Goal: Task Accomplishment & Management: Manage account settings

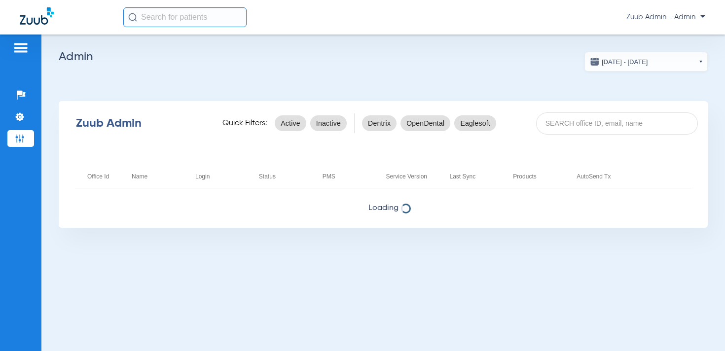
click at [662, 21] on span "Zuub Admin - Admin" at bounding box center [666, 17] width 79 height 10
click at [666, 37] on span "Log out" at bounding box center [677, 35] width 38 height 7
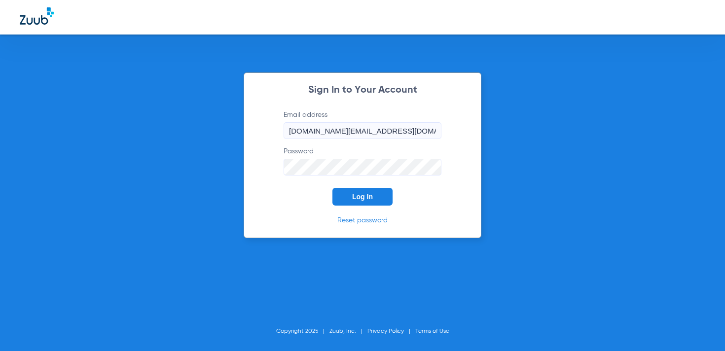
click at [342, 125] on input "[DOMAIN_NAME][EMAIL_ADDRESS][DOMAIN_NAME]" at bounding box center [363, 130] width 158 height 17
type input "[EMAIL_ADDRESS][DOMAIN_NAME]"
click at [358, 199] on span "Log In" at bounding box center [362, 197] width 21 height 8
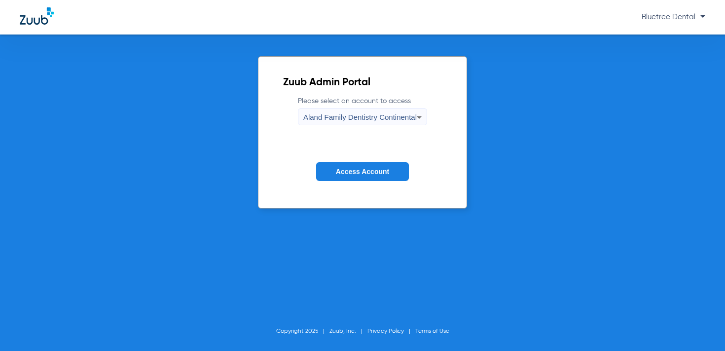
click at [352, 173] on span "Access Account" at bounding box center [362, 172] width 53 height 8
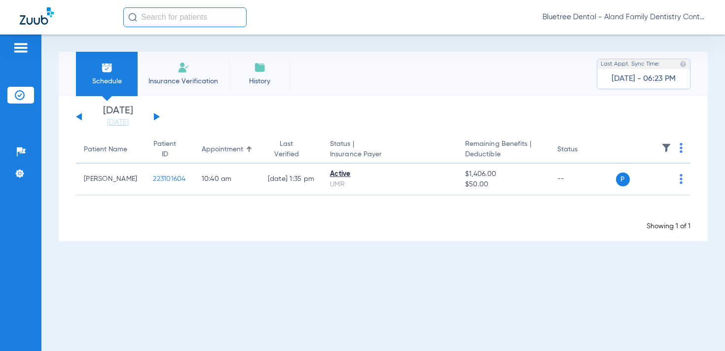
click at [623, 13] on span "Bluetree Dental - Aland Family Dentistry Continental" at bounding box center [624, 17] width 163 height 10
click at [642, 36] on span "Account Selection" at bounding box center [668, 35] width 55 height 7
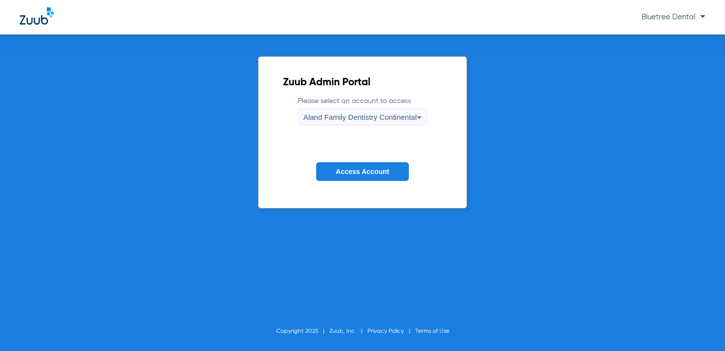
click at [391, 115] on span "Aland Family Dentistry Continental" at bounding box center [359, 117] width 113 height 8
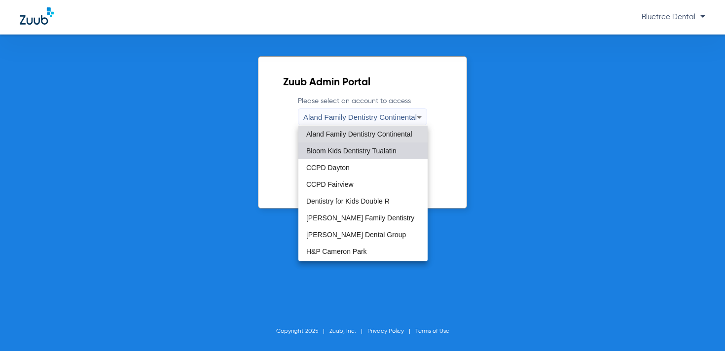
click at [377, 148] on span "Bloom Kids Dentistry Tualatin" at bounding box center [351, 151] width 90 height 7
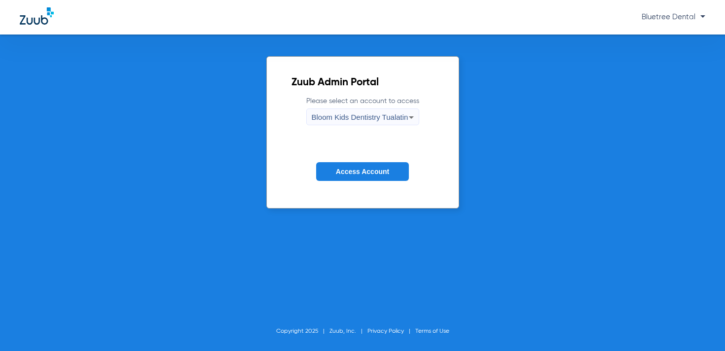
click at [361, 166] on button "Access Account" at bounding box center [362, 171] width 93 height 19
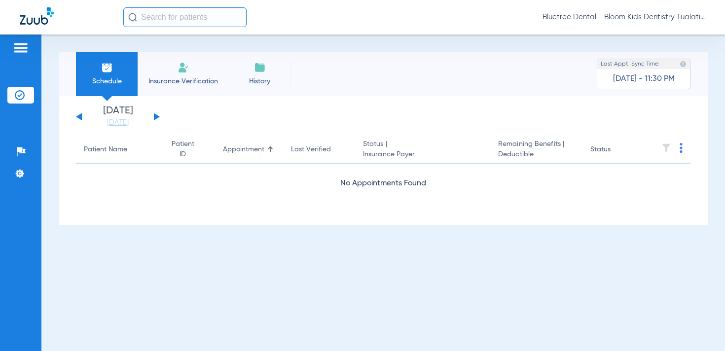
click at [628, 22] on span "Bluetree Dental - Bloom Kids Dentistry Tualatin" at bounding box center [624, 17] width 163 height 10
click at [648, 42] on button "Account Selection" at bounding box center [668, 35] width 71 height 20
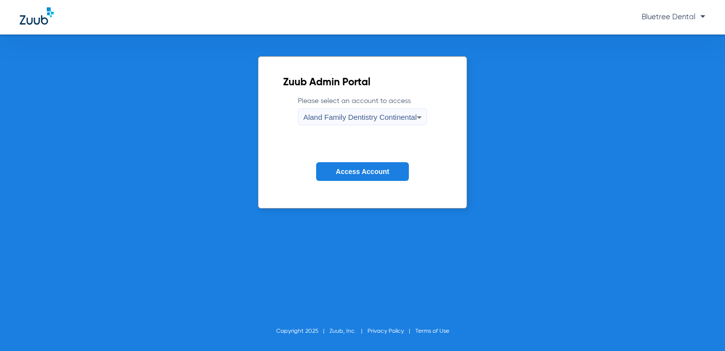
click at [414, 115] on icon at bounding box center [419, 118] width 12 height 12
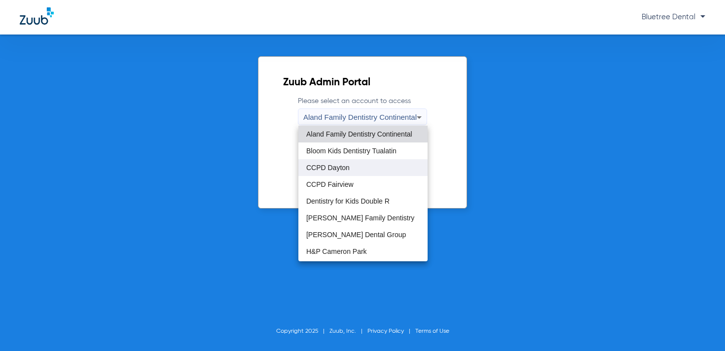
click at [372, 165] on mat-option "CCPD Dayton" at bounding box center [363, 167] width 129 height 17
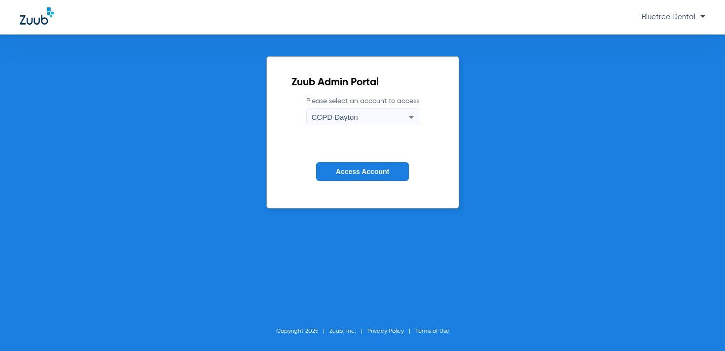
click at [366, 171] on span "Access Account" at bounding box center [362, 172] width 53 height 8
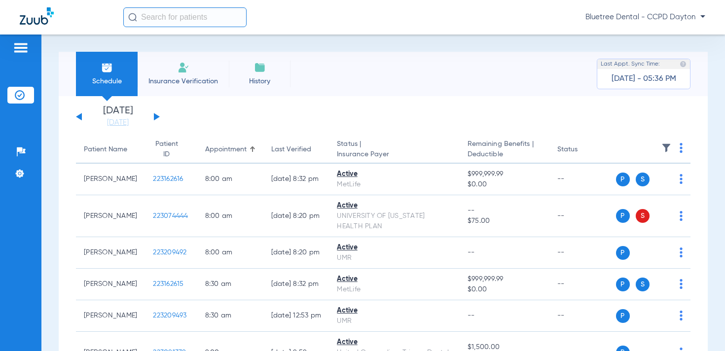
click at [155, 117] on button at bounding box center [157, 116] width 6 height 7
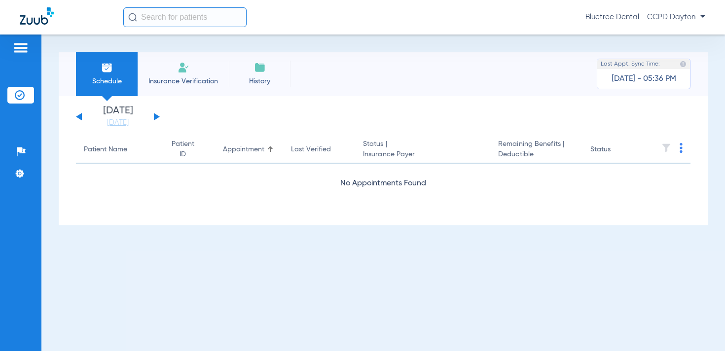
click at [662, 19] on span "Bluetree Dental - CCPD Dayton" at bounding box center [646, 17] width 120 height 10
click at [656, 37] on span "Account Selection" at bounding box center [668, 35] width 55 height 7
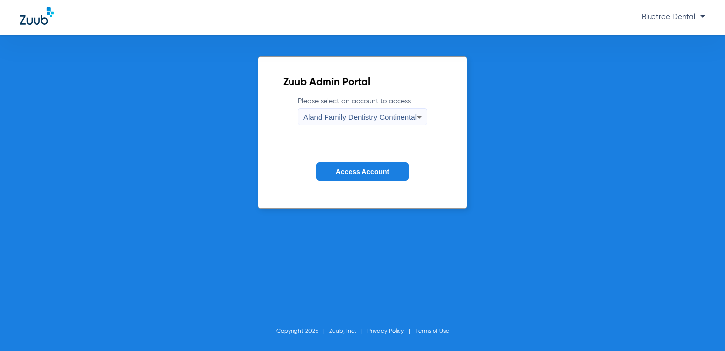
click at [375, 119] on span "Aland Family Dentistry Continental" at bounding box center [359, 117] width 113 height 8
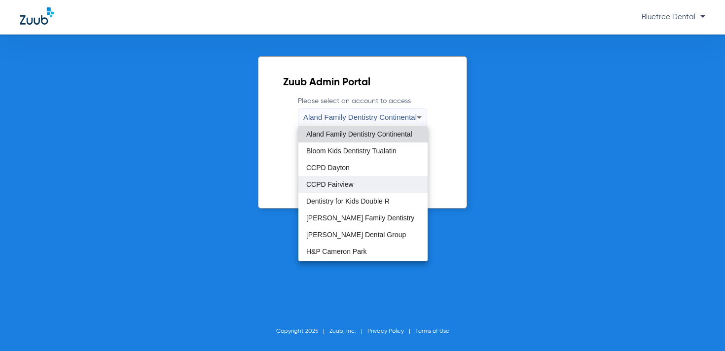
click at [364, 186] on mat-option "CCPD Fairview" at bounding box center [363, 184] width 129 height 17
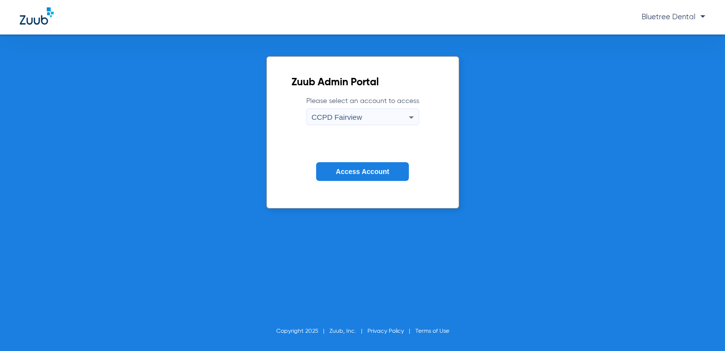
click at [379, 173] on span "Access Account" at bounding box center [362, 172] width 53 height 8
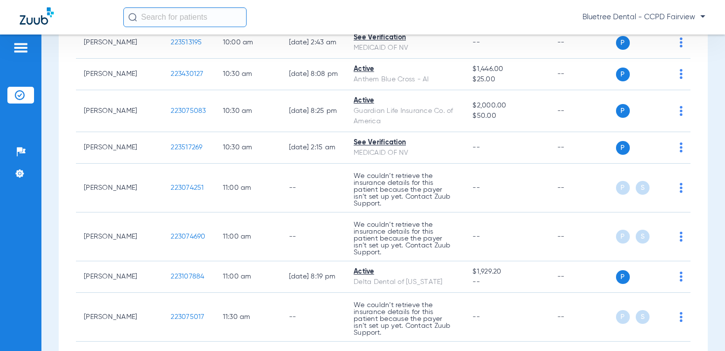
scroll to position [681, 0]
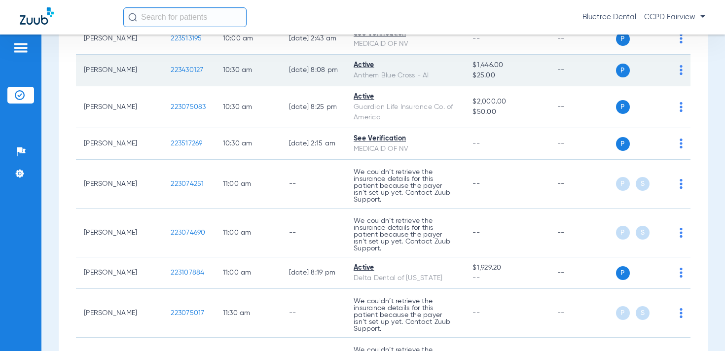
click at [171, 74] on span "223430127" at bounding box center [187, 70] width 33 height 7
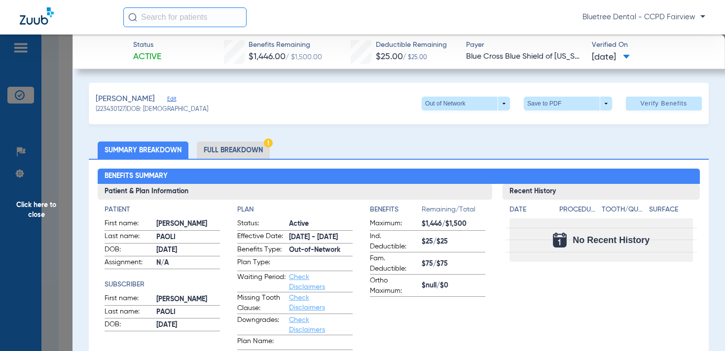
click at [229, 154] on li "Full Breakdown" at bounding box center [233, 150] width 73 height 17
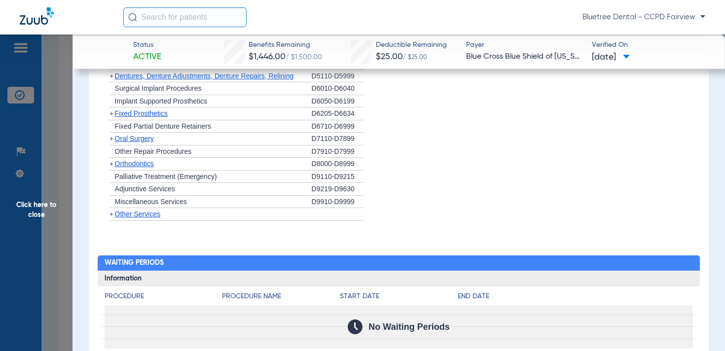
scroll to position [1168, 0]
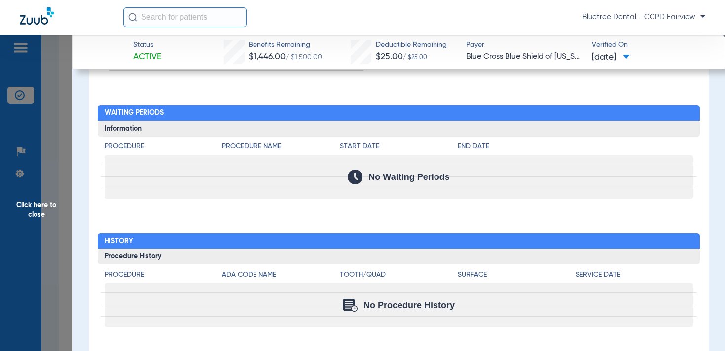
click at [48, 204] on span "Click here to close" at bounding box center [36, 210] width 73 height 351
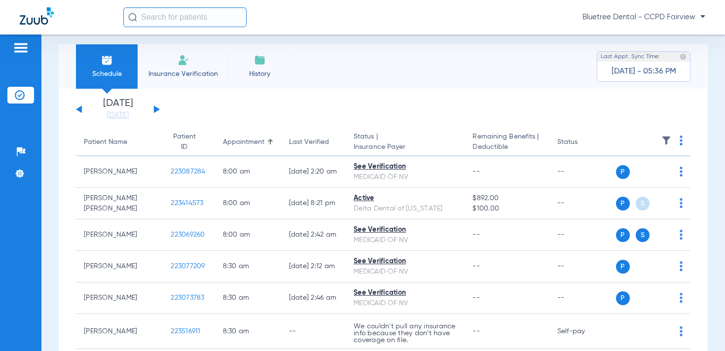
scroll to position [0, 0]
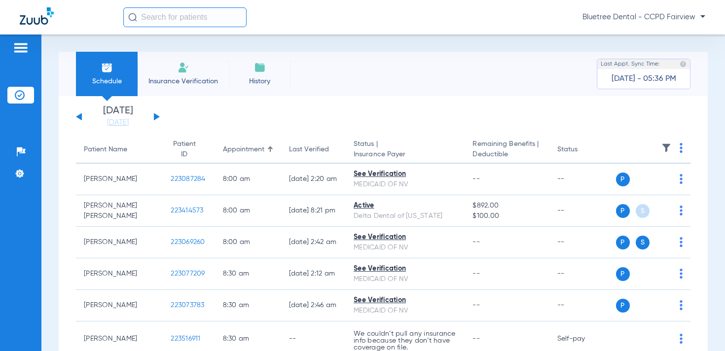
click at [155, 116] on button at bounding box center [157, 116] width 6 height 7
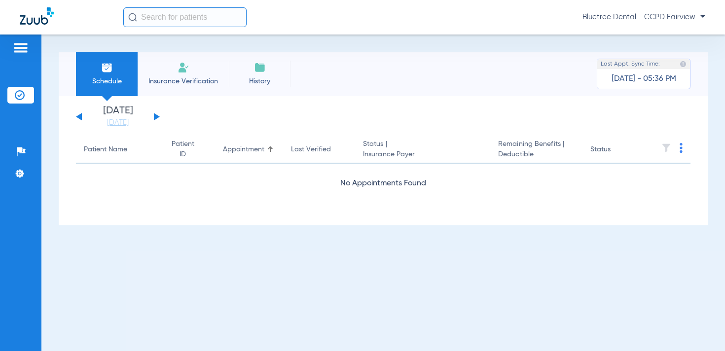
click at [659, 10] on div "Bluetree Dental - CCPD Fairview" at bounding box center [414, 17] width 582 height 20
click at [660, 15] on span "Bluetree Dental - CCPD Fairview" at bounding box center [644, 17] width 123 height 10
click at [666, 35] on span "Account Selection" at bounding box center [668, 35] width 55 height 7
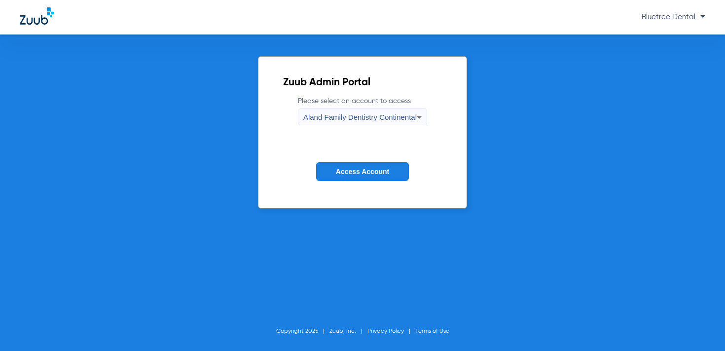
click at [407, 115] on span "Aland Family Dentistry Continental" at bounding box center [359, 117] width 113 height 8
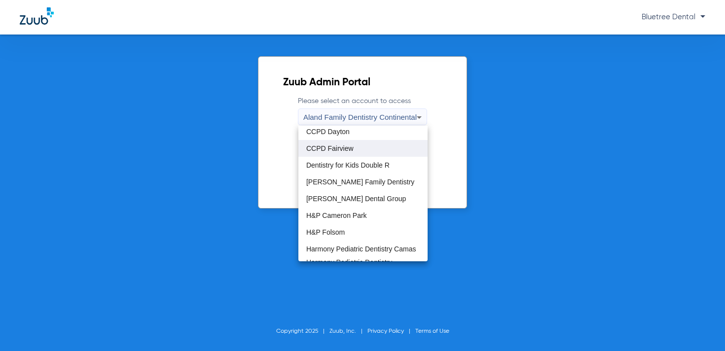
scroll to position [37, 0]
click at [371, 168] on span "Dentistry for Kids Double R" at bounding box center [347, 164] width 83 height 7
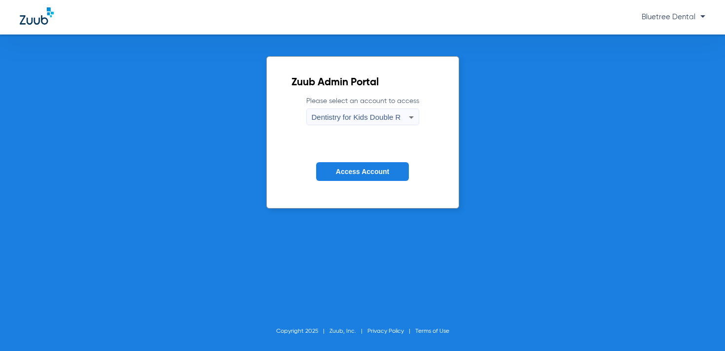
click at [369, 173] on span "Access Account" at bounding box center [362, 172] width 53 height 8
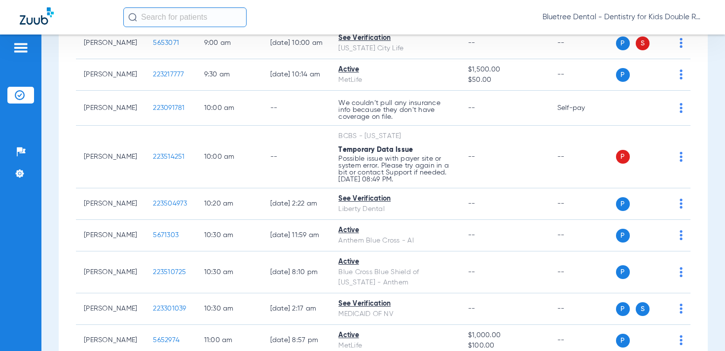
scroll to position [430, 0]
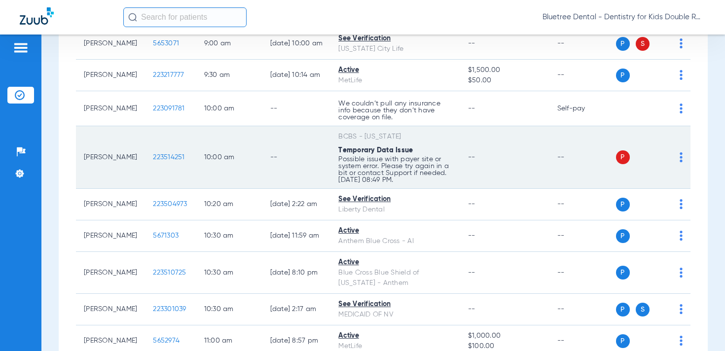
click at [681, 162] on img at bounding box center [681, 157] width 3 height 10
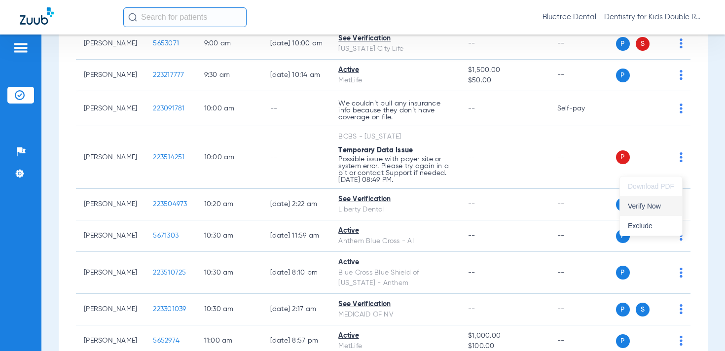
click at [655, 204] on span "Verify Now" at bounding box center [651, 206] width 46 height 7
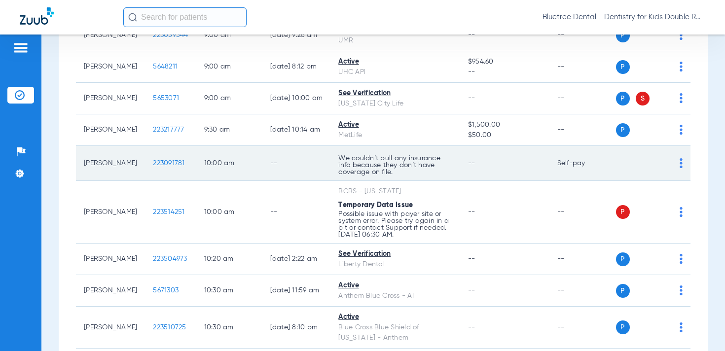
scroll to position [0, 0]
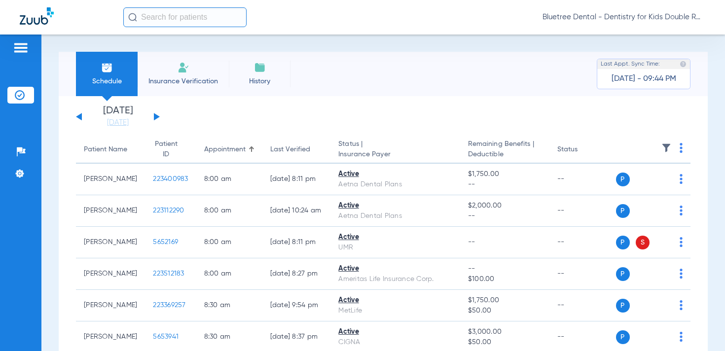
click at [629, 19] on span "Bluetree Dental - Dentistry for Kids Double R" at bounding box center [624, 17] width 163 height 10
click at [649, 32] on span "Account Selection" at bounding box center [668, 35] width 55 height 7
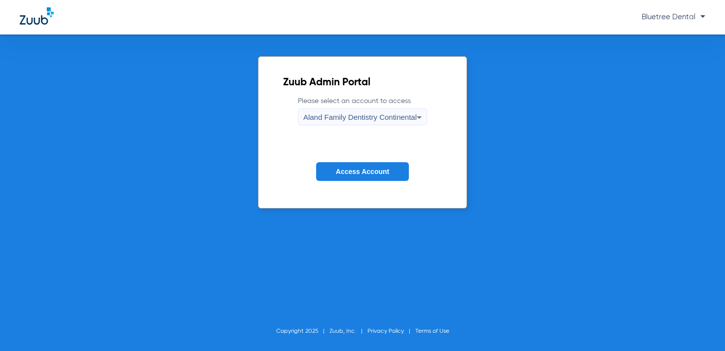
click at [384, 118] on span "Aland Family Dentistry Continental" at bounding box center [359, 117] width 113 height 8
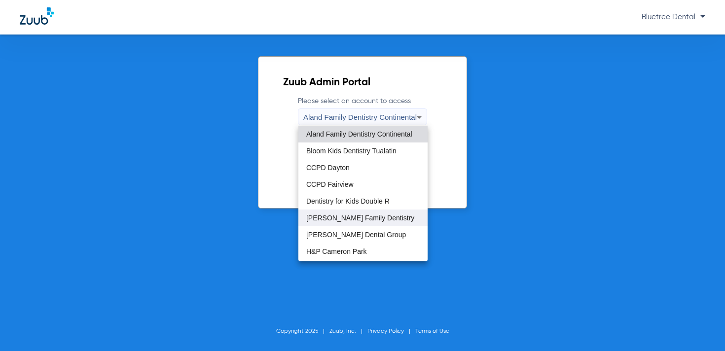
click at [374, 215] on span "[PERSON_NAME] Family Dentistry" at bounding box center [360, 218] width 108 height 7
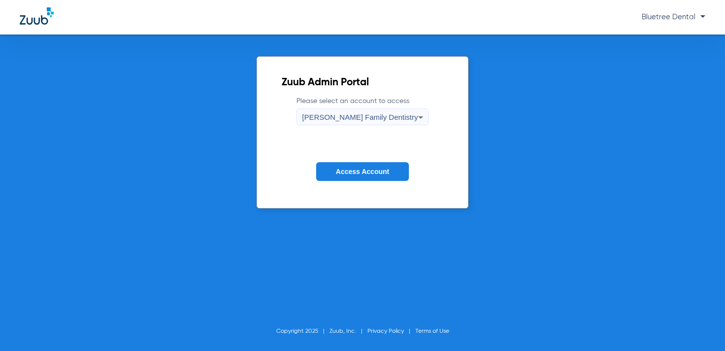
click at [366, 172] on span "Access Account" at bounding box center [362, 172] width 53 height 8
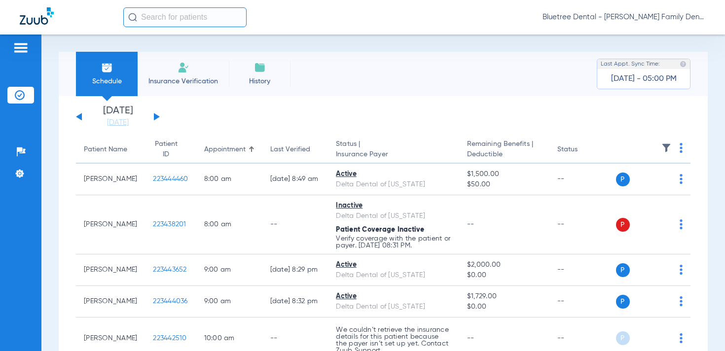
click at [639, 16] on span "Bluetree Dental - [PERSON_NAME] Family Dentistry" at bounding box center [624, 17] width 163 height 10
click at [645, 32] on span "Account Selection" at bounding box center [668, 35] width 55 height 7
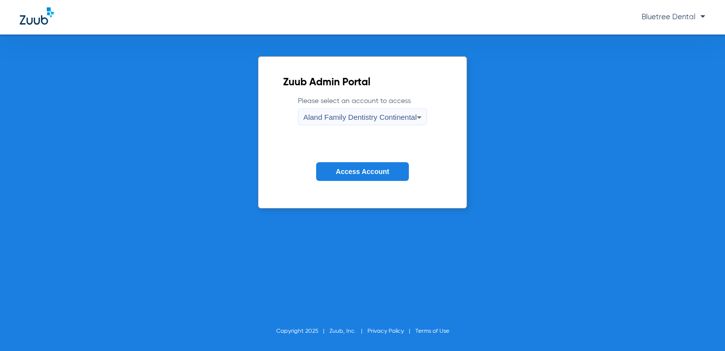
click at [411, 118] on span "Aland Family Dentistry Continental" at bounding box center [359, 117] width 113 height 8
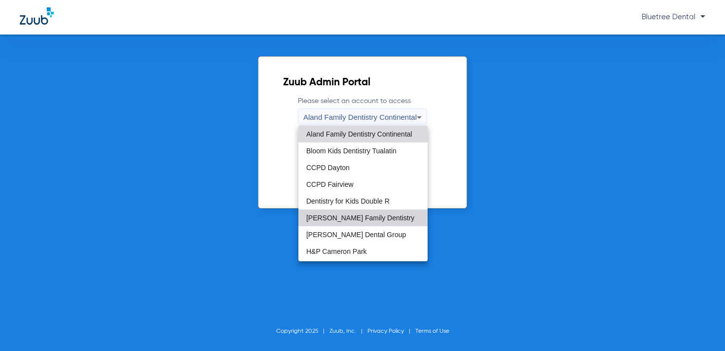
click at [369, 215] on span "[PERSON_NAME] Family Dentistry" at bounding box center [360, 218] width 108 height 7
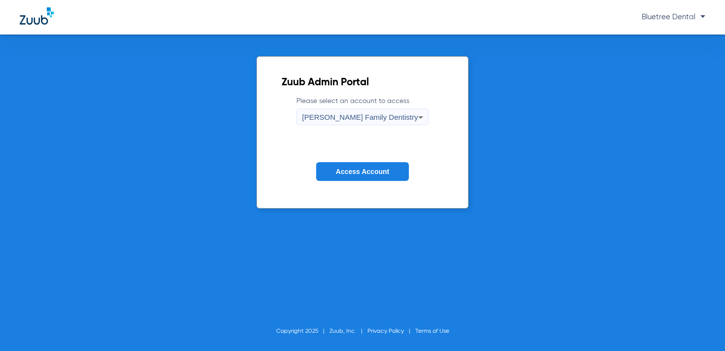
click at [369, 176] on button "Access Account" at bounding box center [362, 171] width 93 height 19
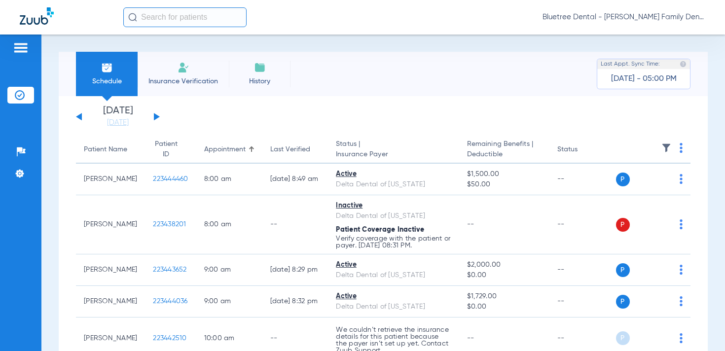
click at [644, 17] on span "Bluetree Dental - [PERSON_NAME] Family Dentistry" at bounding box center [624, 17] width 163 height 10
click at [651, 38] on span "Account Selection" at bounding box center [668, 35] width 55 height 7
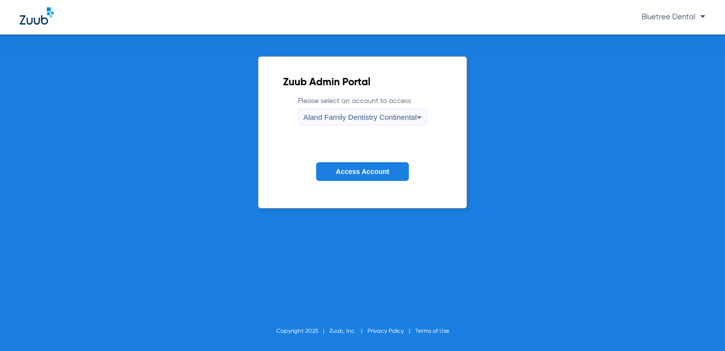
click at [411, 119] on span "Aland Family Dentistry Continental" at bounding box center [359, 117] width 113 height 8
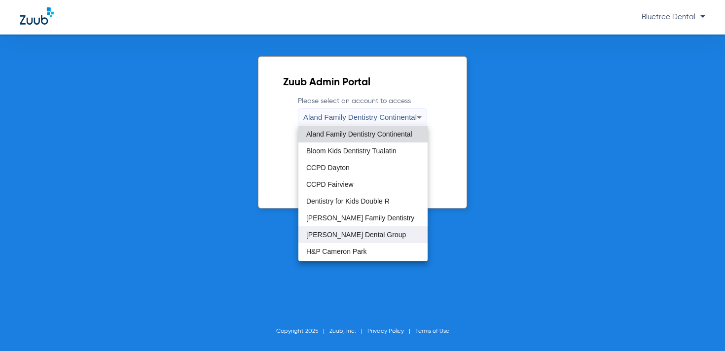
click at [389, 232] on mat-option "[PERSON_NAME] Dental Group" at bounding box center [363, 234] width 129 height 17
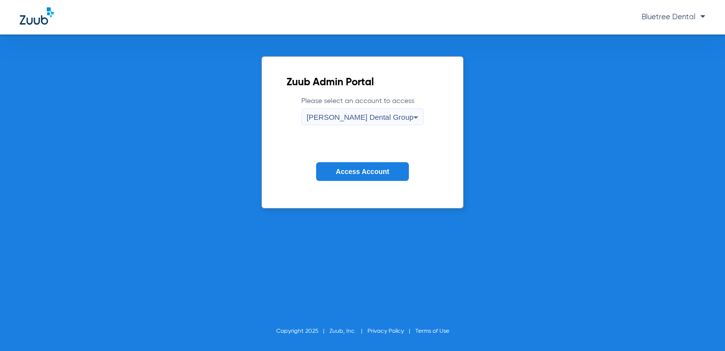
click at [378, 171] on span "Access Account" at bounding box center [362, 172] width 53 height 8
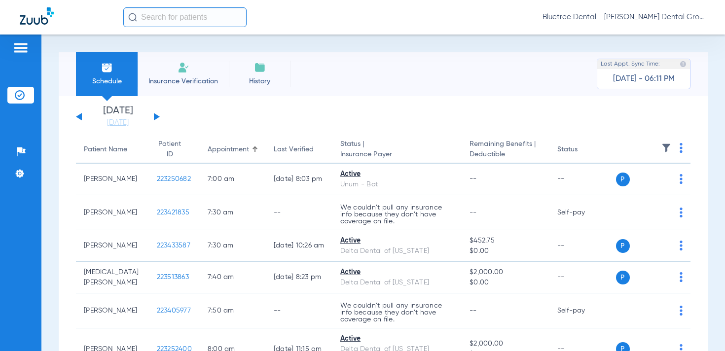
click at [617, 15] on span "Bluetree Dental - [PERSON_NAME] Dental Group" at bounding box center [624, 17] width 163 height 10
click at [646, 37] on span "Account Selection" at bounding box center [668, 35] width 55 height 7
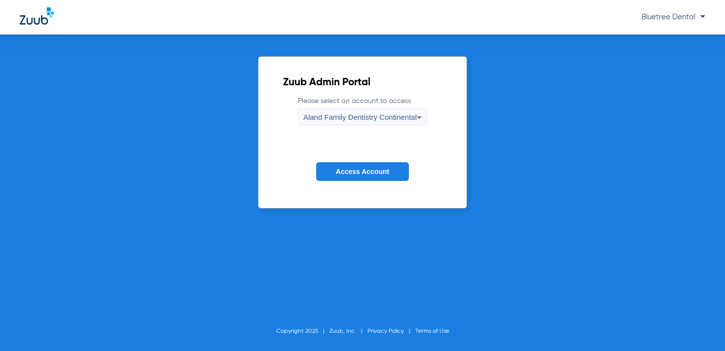
click at [408, 119] on span "Aland Family Dentistry Continental" at bounding box center [359, 117] width 113 height 8
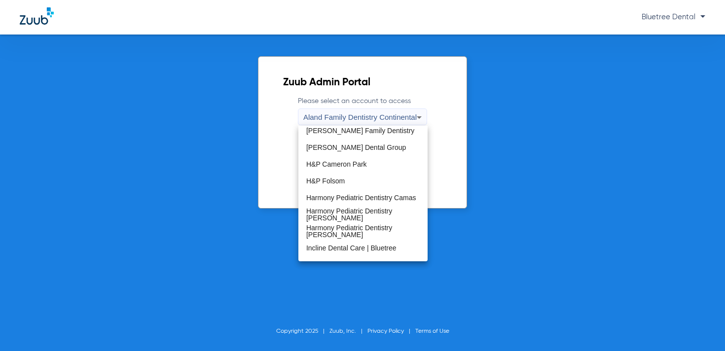
scroll to position [87, 0]
click at [355, 169] on mat-option "H&P Cameron Park" at bounding box center [363, 164] width 129 height 17
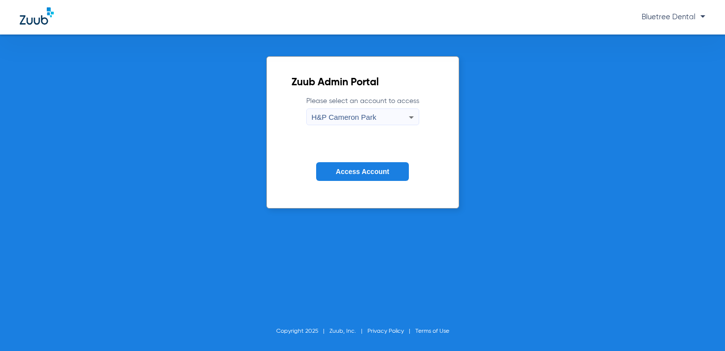
click at [354, 168] on span "Access Account" at bounding box center [362, 172] width 53 height 8
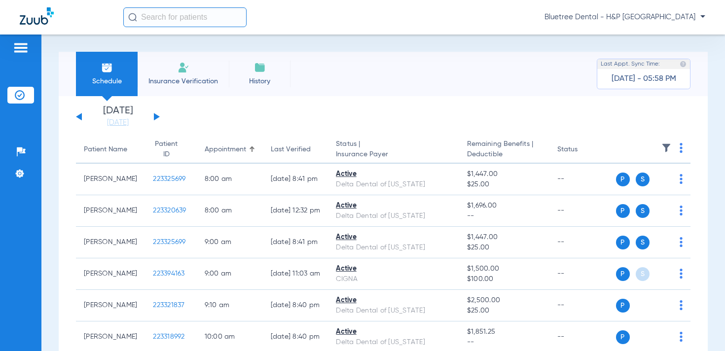
click at [638, 20] on span "Bluetree Dental - H&P [GEOGRAPHIC_DATA]" at bounding box center [625, 17] width 161 height 10
click at [651, 34] on span "Account Selection" at bounding box center [668, 35] width 55 height 7
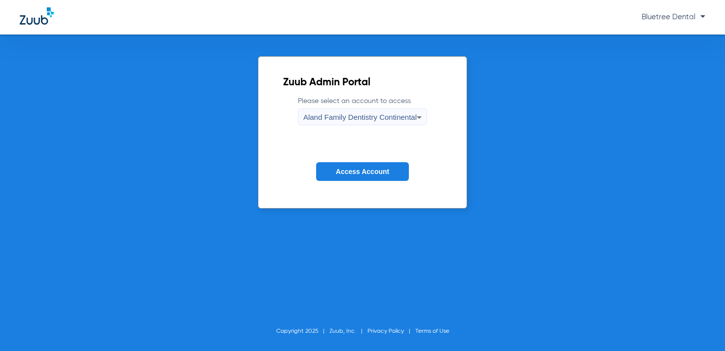
click at [405, 116] on span "Aland Family Dentistry Continental" at bounding box center [359, 117] width 113 height 8
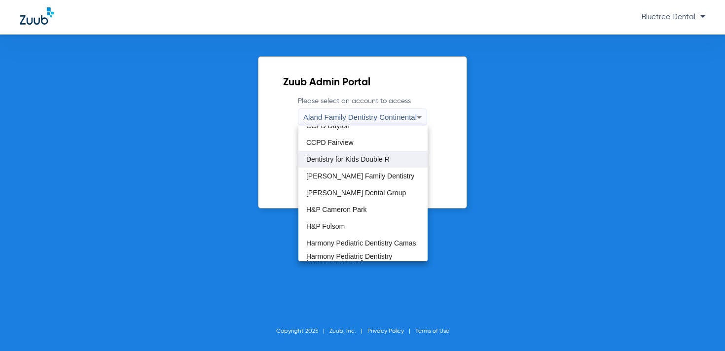
scroll to position [43, 0]
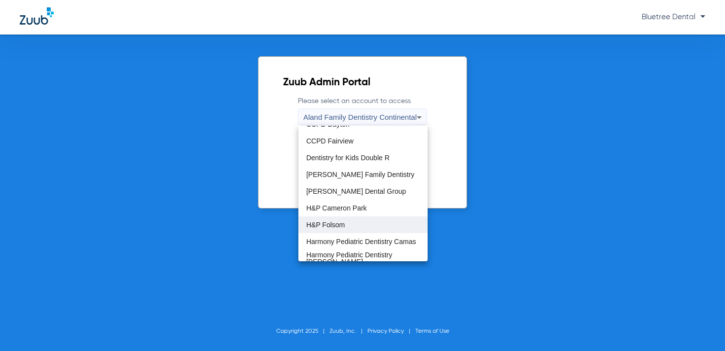
click at [358, 223] on mat-option "H&P Folsom" at bounding box center [363, 225] width 129 height 17
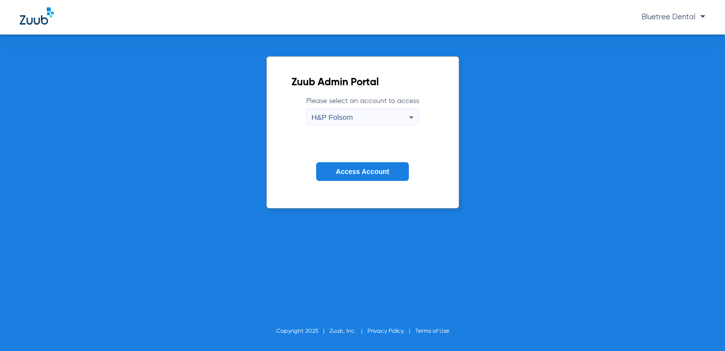
click at [362, 171] on span "Access Account" at bounding box center [362, 172] width 53 height 8
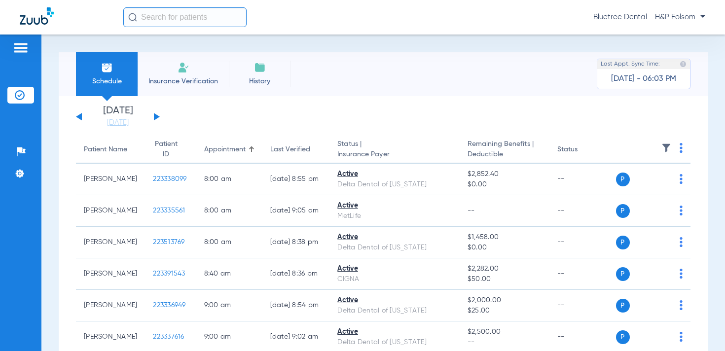
click at [674, 18] on span "Bluetree Dental - H&P Folsom" at bounding box center [650, 17] width 112 height 10
click at [670, 30] on button "Account Selection" at bounding box center [668, 35] width 71 height 20
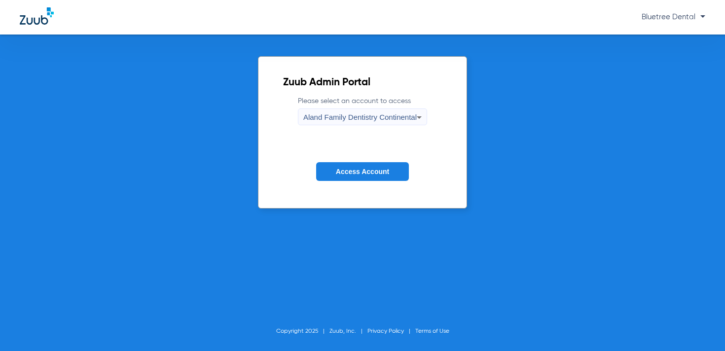
click at [360, 121] on span "Aland Family Dentistry Continental" at bounding box center [359, 117] width 113 height 8
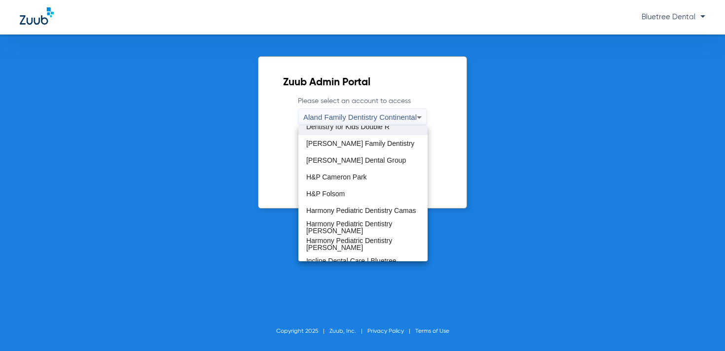
scroll to position [79, 0]
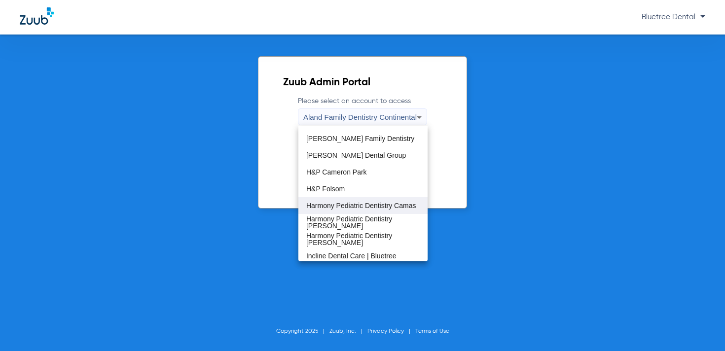
click at [350, 201] on mat-option "Harmony Pediatric Dentistry Camas" at bounding box center [363, 205] width 129 height 17
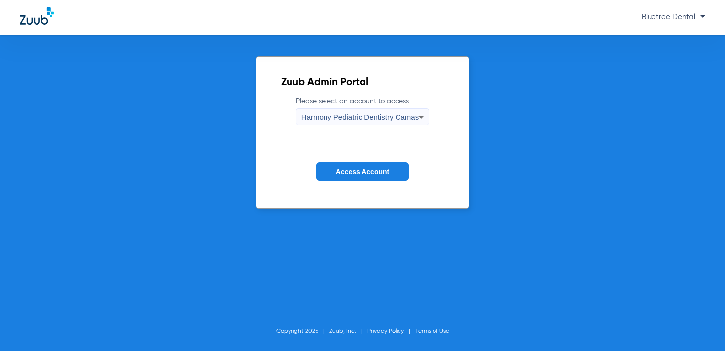
click at [350, 173] on span "Access Account" at bounding box center [362, 172] width 53 height 8
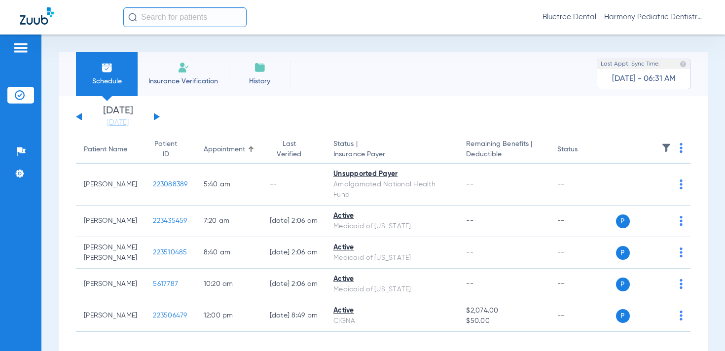
click at [629, 15] on span "Bluetree Dental - Harmony Pediatric Dentistry Camas" at bounding box center [624, 17] width 163 height 10
click at [651, 36] on span "Account Selection" at bounding box center [668, 35] width 55 height 7
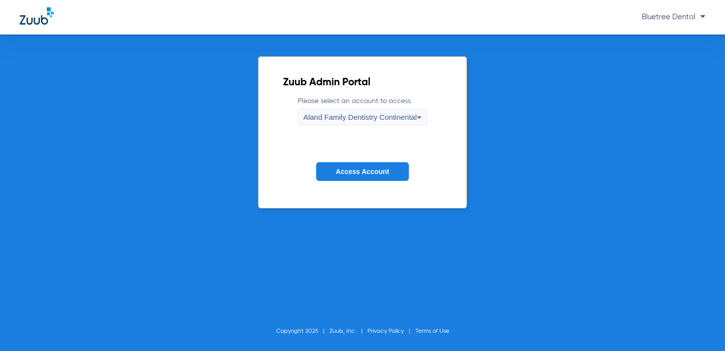
click at [377, 126] on form "Please select an account to access Aland Family Dentistry Continental Access Ac…" at bounding box center [362, 146] width 159 height 100
click at [368, 121] on span "Aland Family Dentistry Continental" at bounding box center [359, 117] width 113 height 8
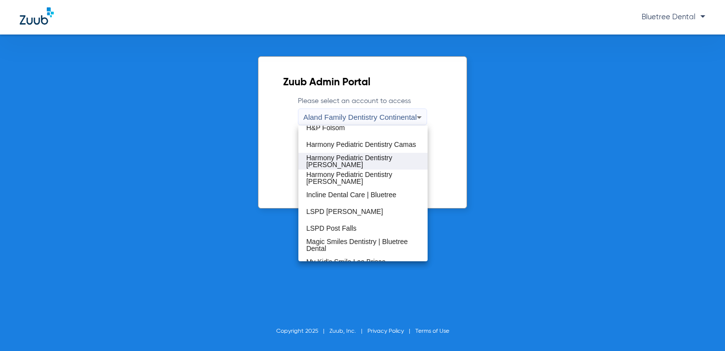
scroll to position [141, 0]
click at [363, 155] on span "Harmony Pediatric Dentistry [PERSON_NAME]" at bounding box center [362, 161] width 113 height 14
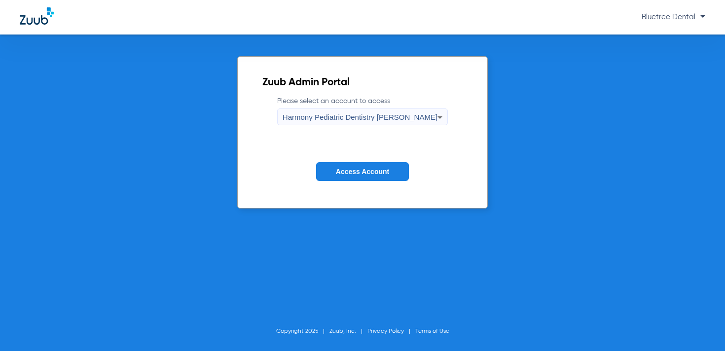
click at [366, 179] on button "Access Account" at bounding box center [362, 171] width 93 height 19
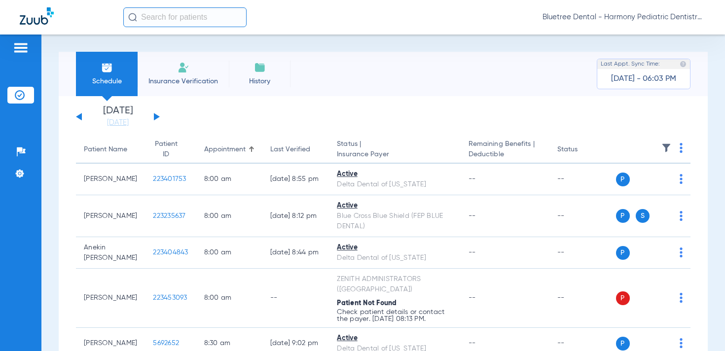
click at [627, 17] on span "Bluetree Dental - Harmony Pediatric Dentistry [PERSON_NAME]" at bounding box center [624, 17] width 163 height 10
click at [643, 30] on button "Account Selection" at bounding box center [668, 35] width 71 height 20
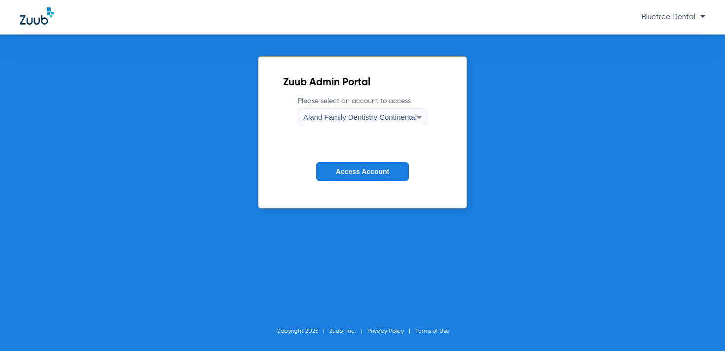
click at [394, 113] on span "Aland Family Dentistry Continental" at bounding box center [359, 117] width 113 height 8
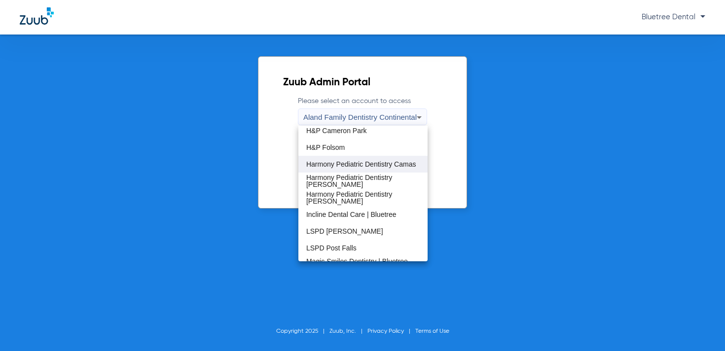
scroll to position [131, 0]
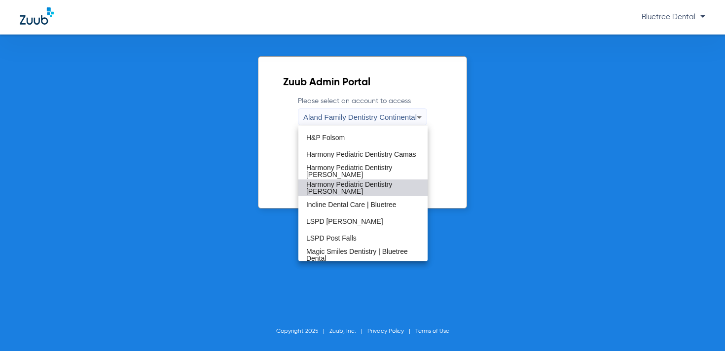
click at [358, 190] on span "Harmony Pediatric Dentistry [PERSON_NAME]" at bounding box center [362, 188] width 113 height 14
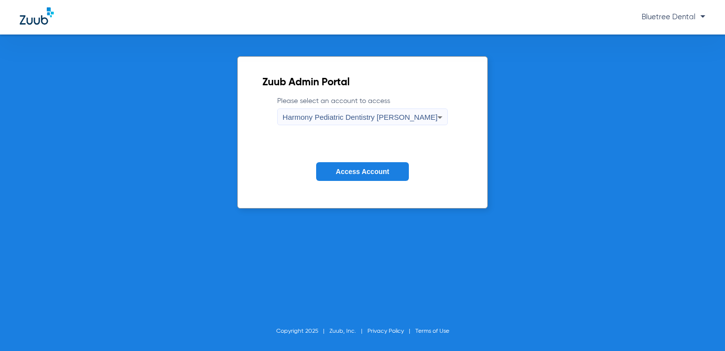
click at [358, 169] on span "Access Account" at bounding box center [362, 172] width 53 height 8
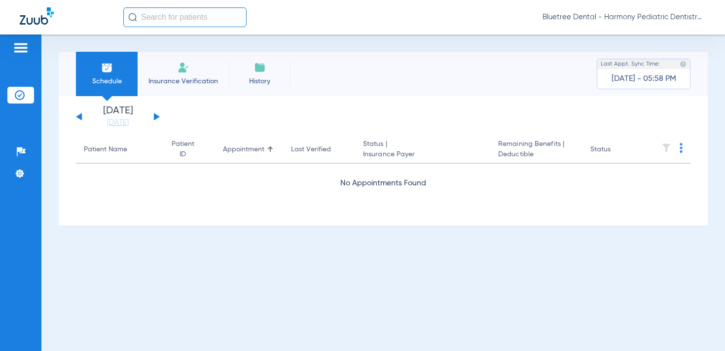
click at [605, 21] on span "Bluetree Dental - Harmony Pediatric Dentistry [PERSON_NAME]" at bounding box center [624, 17] width 163 height 10
click at [654, 37] on span "Account Selection" at bounding box center [668, 35] width 55 height 7
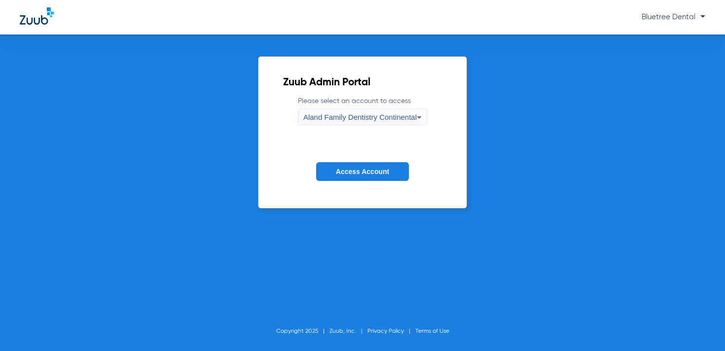
click at [408, 121] on span "Aland Family Dentistry Continental" at bounding box center [359, 117] width 113 height 8
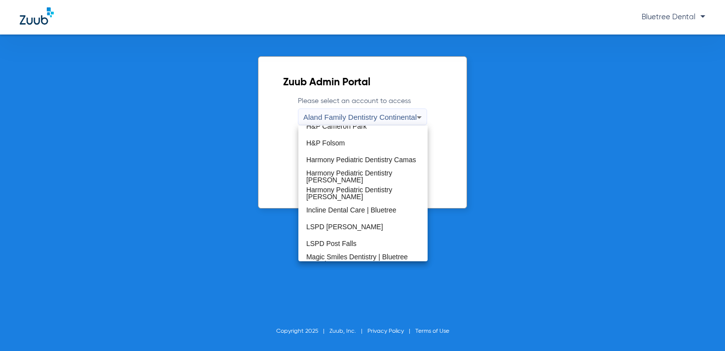
scroll to position [135, 0]
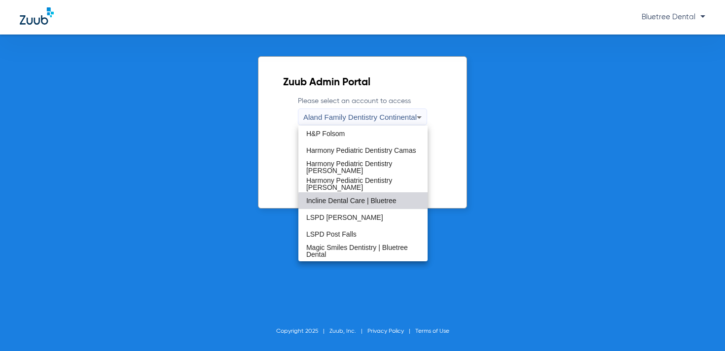
click at [376, 203] on span "Incline Dental Care | Bluetree" at bounding box center [351, 200] width 90 height 7
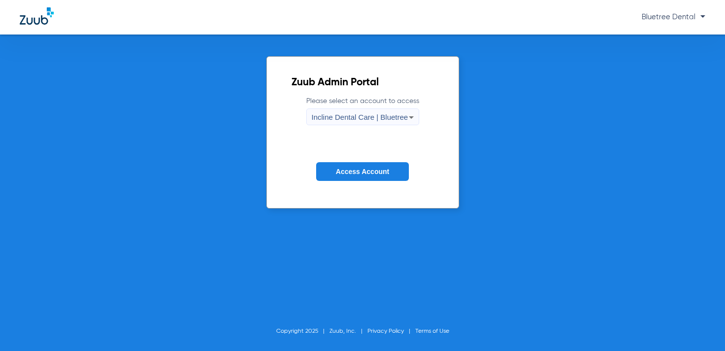
click at [374, 173] on span "Access Account" at bounding box center [362, 172] width 53 height 8
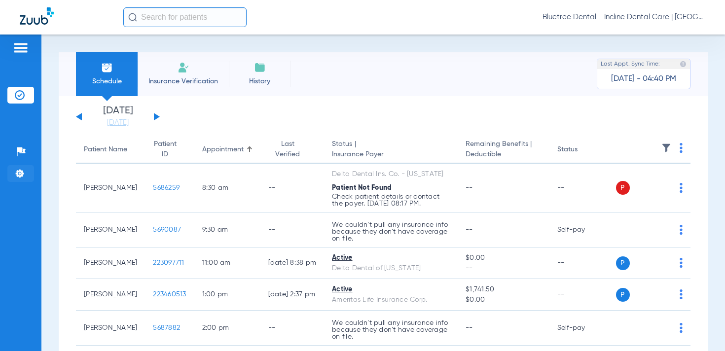
click at [25, 174] on li "Settings" at bounding box center [20, 173] width 27 height 17
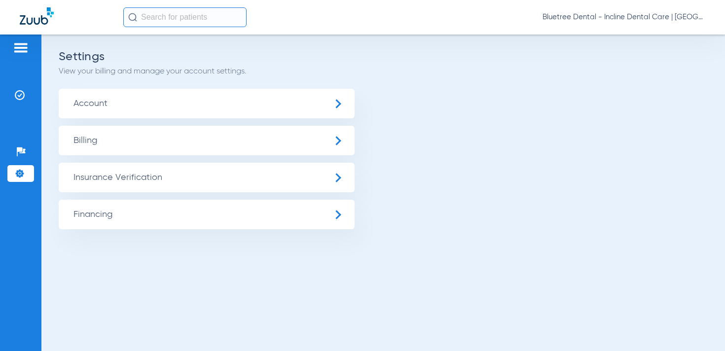
click at [106, 177] on span "Insurance Verification" at bounding box center [207, 178] width 296 height 30
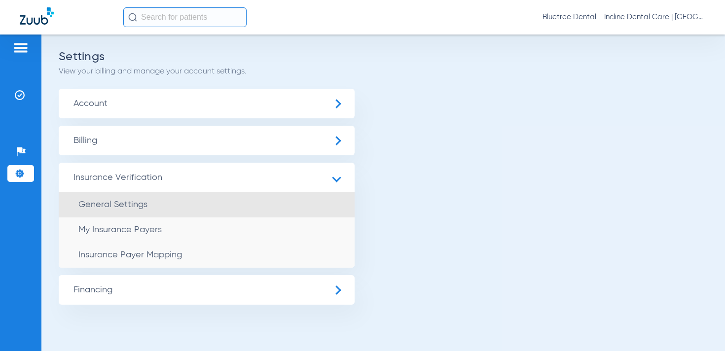
click at [124, 198] on li "General Settings" at bounding box center [207, 204] width 296 height 25
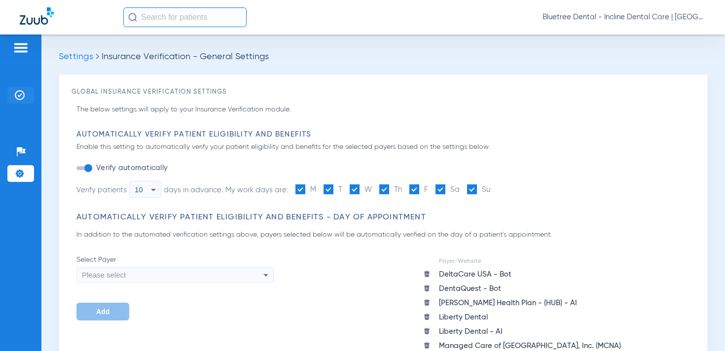
click at [17, 97] on img at bounding box center [20, 95] width 10 height 10
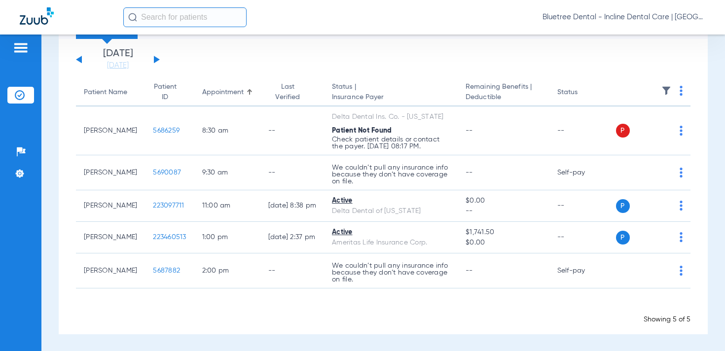
scroll to position [46, 0]
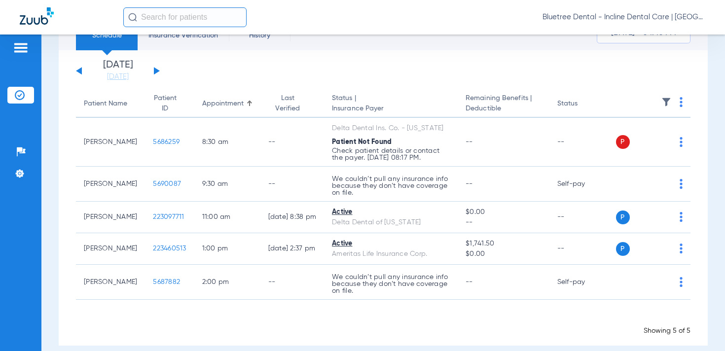
click at [623, 19] on span "Bluetree Dental - Incline Dental Care | [GEOGRAPHIC_DATA]" at bounding box center [624, 17] width 163 height 10
click at [649, 34] on span "Account Selection" at bounding box center [668, 35] width 55 height 7
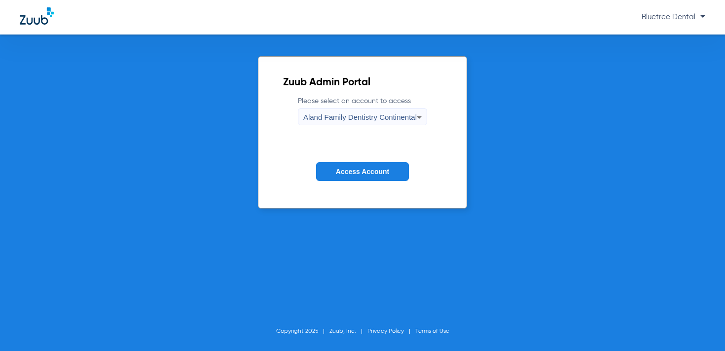
click at [384, 115] on span "Aland Family Dentistry Continental" at bounding box center [359, 117] width 113 height 8
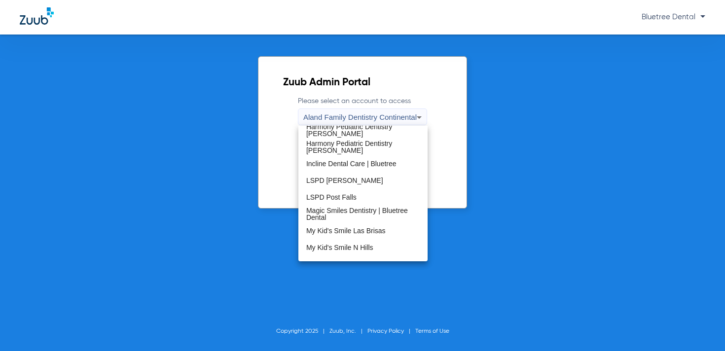
scroll to position [176, 0]
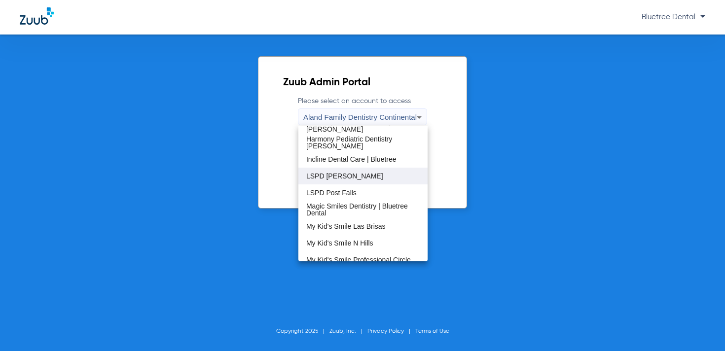
click at [358, 177] on mat-option "LSPD [PERSON_NAME]" at bounding box center [363, 176] width 129 height 17
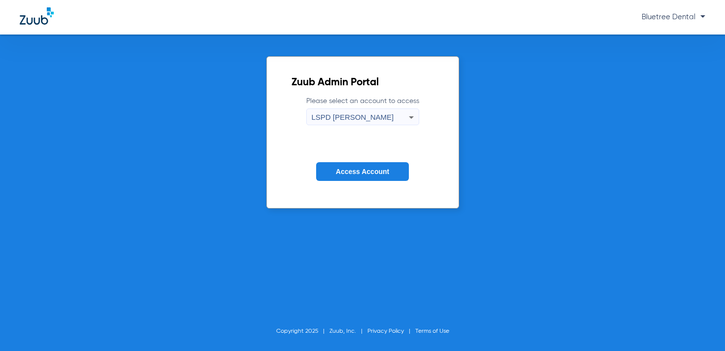
click at [367, 170] on span "Access Account" at bounding box center [362, 172] width 53 height 8
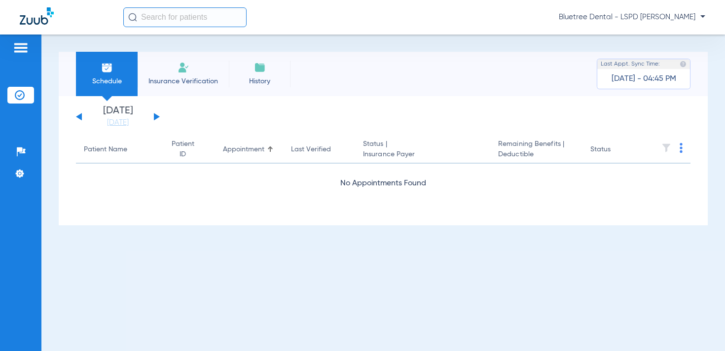
click at [628, 19] on span "Bluetree Dental - LSPD [PERSON_NAME]" at bounding box center [632, 17] width 147 height 10
click at [641, 35] on span "Account Selection" at bounding box center [668, 35] width 55 height 7
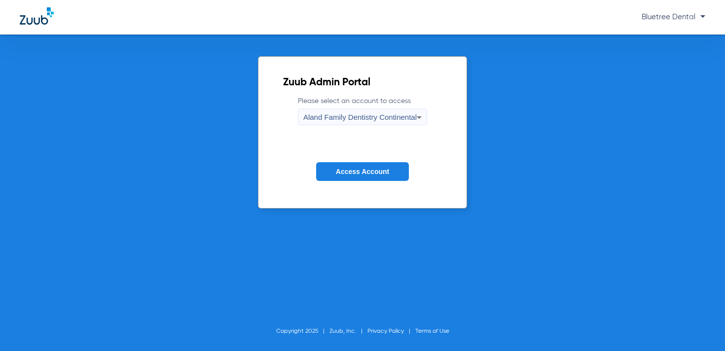
click at [407, 117] on span "Aland Family Dentistry Continental" at bounding box center [359, 117] width 113 height 8
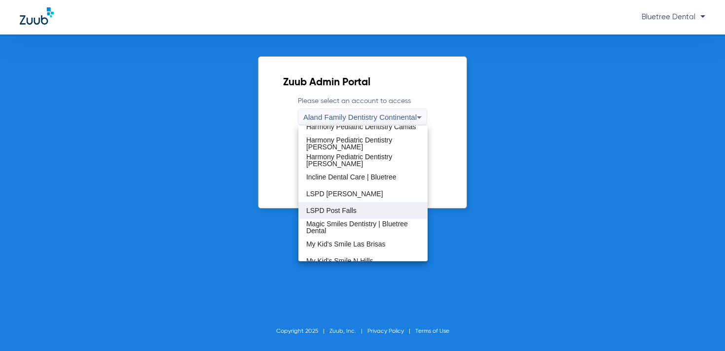
scroll to position [159, 0]
click at [364, 211] on mat-option "LSPD Post Falls" at bounding box center [363, 210] width 129 height 17
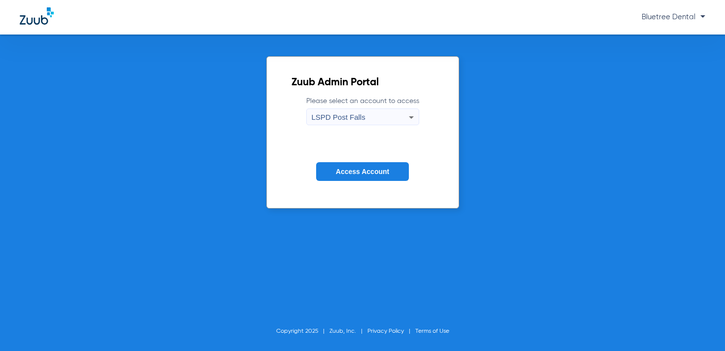
click at [390, 169] on button "Access Account" at bounding box center [362, 171] width 93 height 19
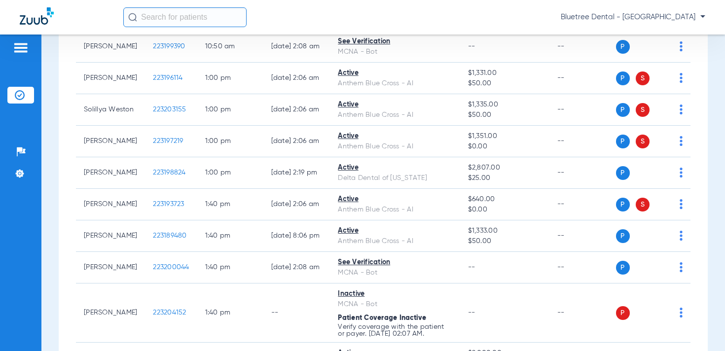
scroll to position [761, 0]
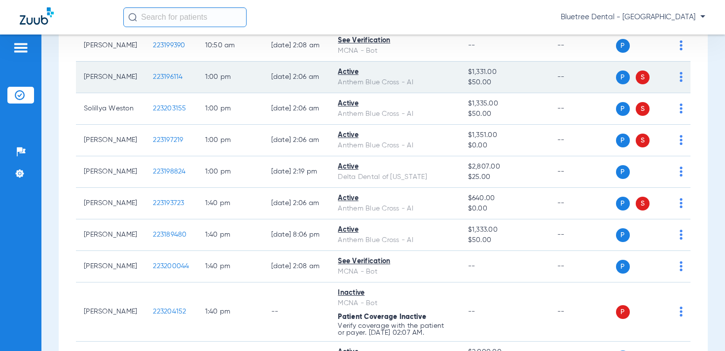
click at [153, 74] on span "223196114" at bounding box center [168, 77] width 30 height 7
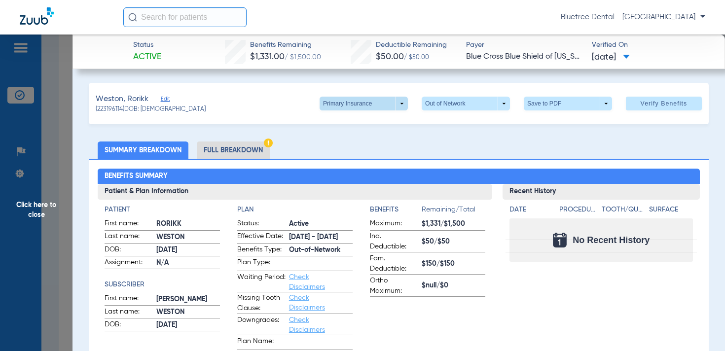
click at [398, 102] on span at bounding box center [364, 104] width 88 height 14
click at [380, 138] on button "Secondary Insurance" at bounding box center [360, 143] width 81 height 20
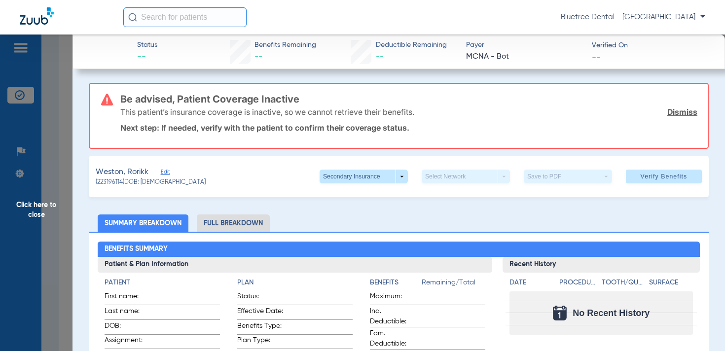
click at [46, 203] on span "Click here to close" at bounding box center [36, 210] width 73 height 351
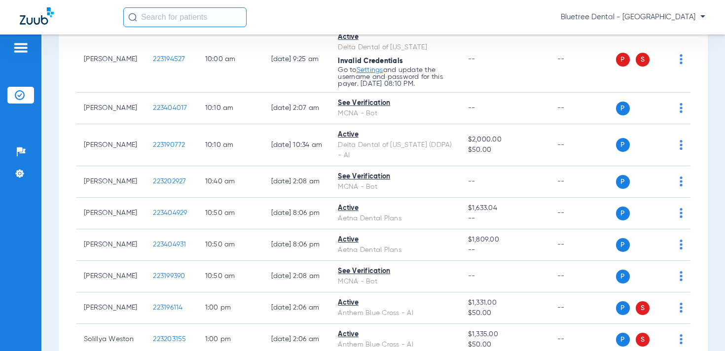
scroll to position [0, 0]
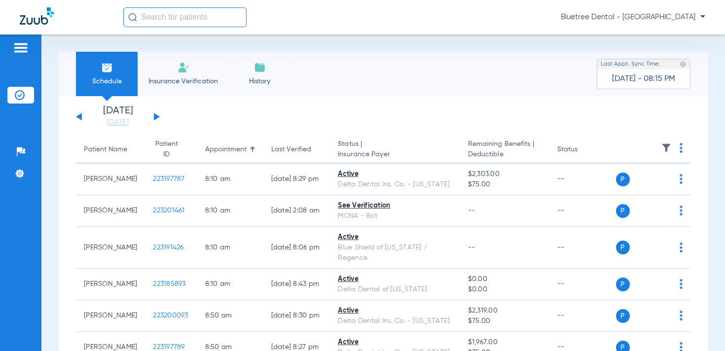
click at [666, 16] on span "Bluetree Dental - [GEOGRAPHIC_DATA]" at bounding box center [633, 17] width 145 height 10
click at [670, 32] on span "Account Selection" at bounding box center [668, 35] width 55 height 7
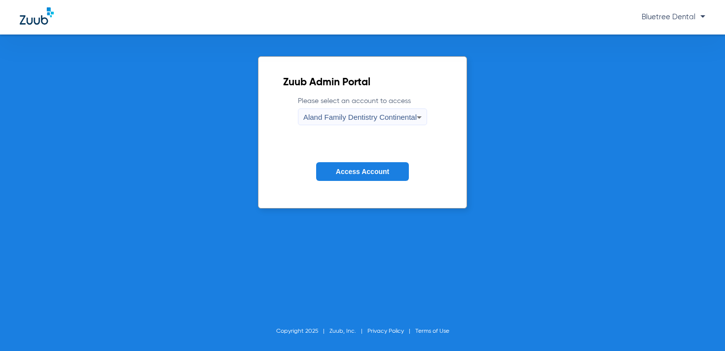
click at [381, 118] on span "Aland Family Dentistry Continental" at bounding box center [359, 117] width 113 height 8
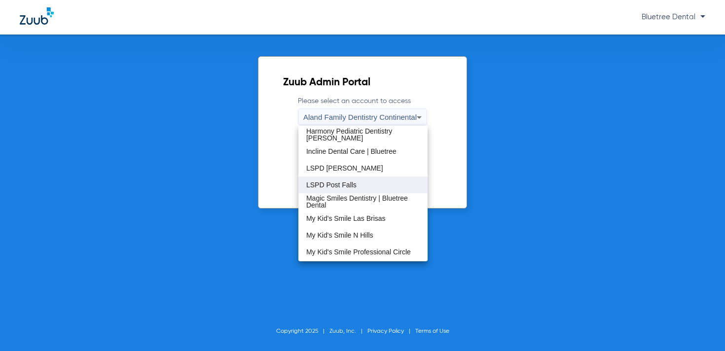
scroll to position [185, 0]
click at [363, 196] on span "Magic Smiles Dentistry | Bluetree Dental" at bounding box center [362, 201] width 113 height 14
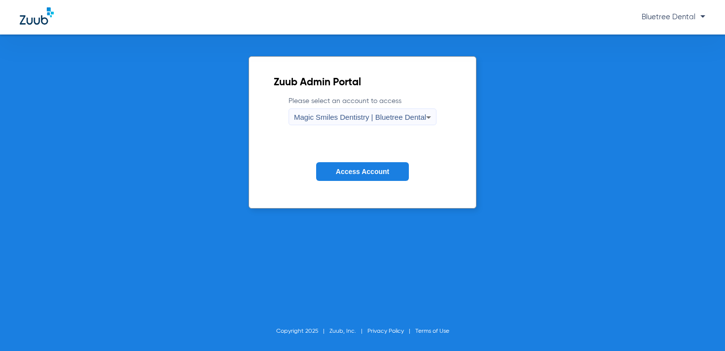
click at [361, 172] on span "Access Account" at bounding box center [362, 172] width 53 height 8
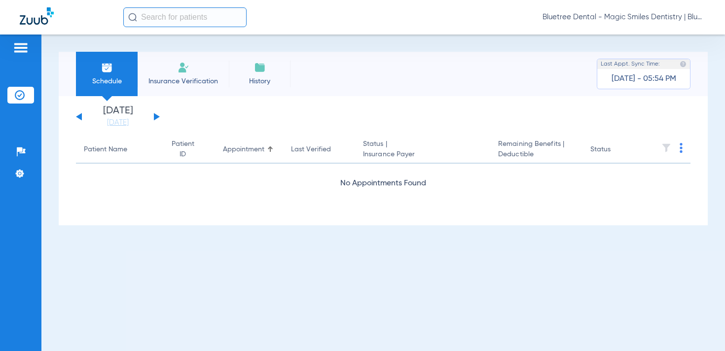
click at [618, 17] on span "Bluetree Dental - Magic Smiles Dentistry | Bluetree Dental" at bounding box center [624, 17] width 163 height 10
click at [642, 37] on span "Account Selection" at bounding box center [668, 35] width 55 height 7
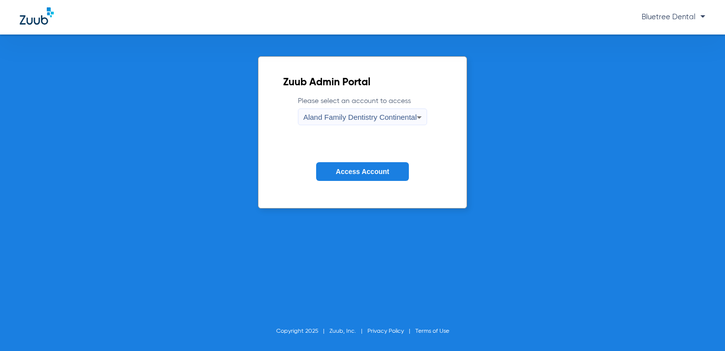
click at [361, 124] on div "Aland Family Dentistry Continental" at bounding box center [359, 117] width 113 height 17
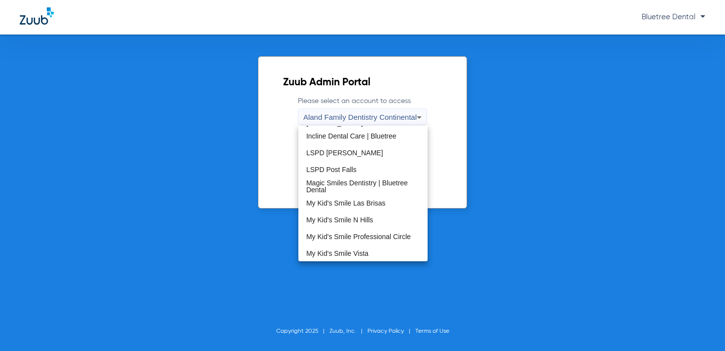
scroll to position [201, 0]
click at [369, 203] on span "My Kid's Smile Las Brisas" at bounding box center [345, 201] width 79 height 7
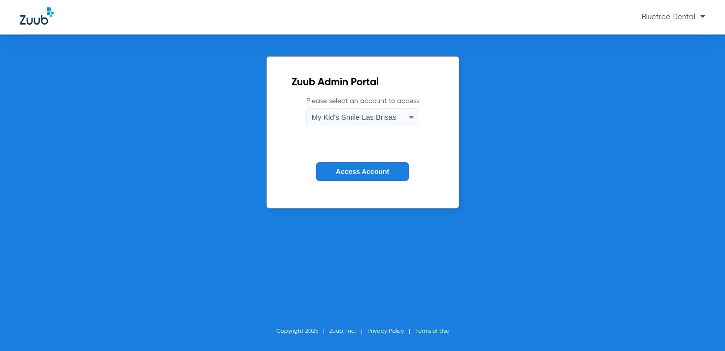
click at [375, 174] on span "Access Account" at bounding box center [362, 172] width 53 height 8
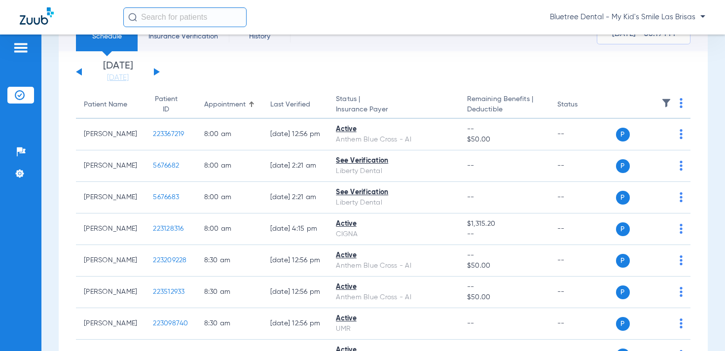
scroll to position [6, 0]
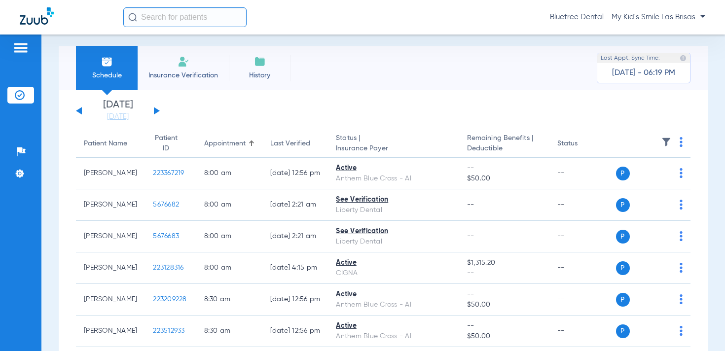
click at [653, 14] on span "Bluetree Dental - My Kid's Smile Las Brisas" at bounding box center [627, 17] width 155 height 10
click at [655, 30] on button "Account Selection" at bounding box center [668, 35] width 71 height 20
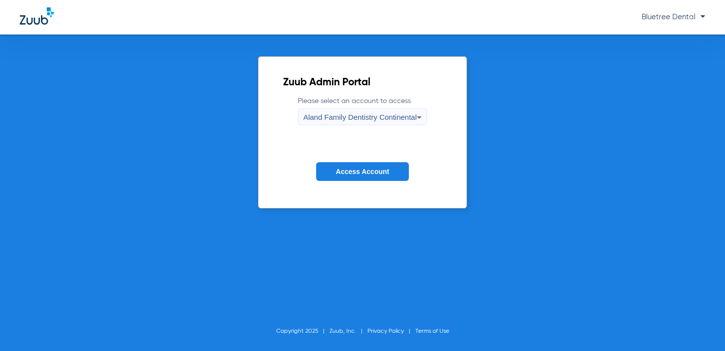
click at [411, 119] on span "Aland Family Dentistry Continental" at bounding box center [359, 117] width 113 height 8
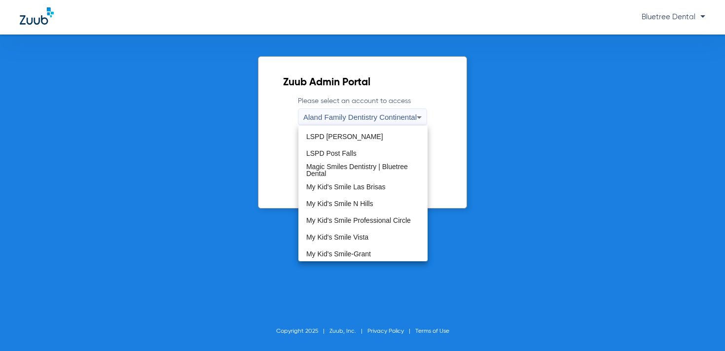
scroll to position [224, 0]
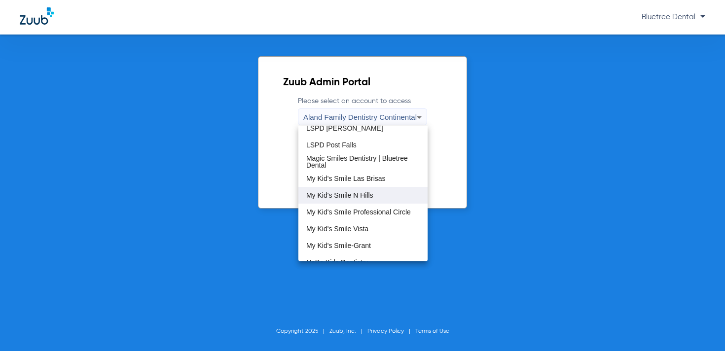
click at [370, 197] on span "My Kid's Smile N Hills" at bounding box center [339, 195] width 67 height 7
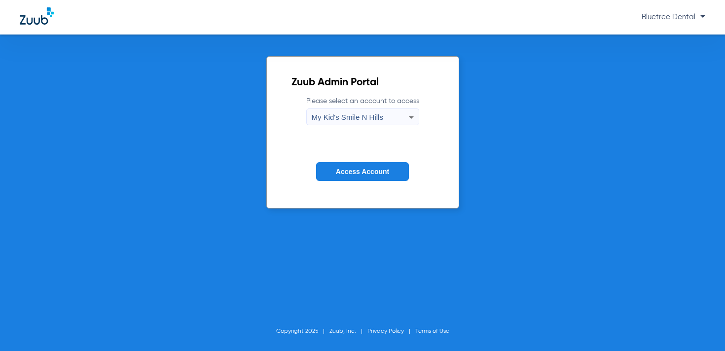
click at [372, 174] on span "Access Account" at bounding box center [362, 172] width 53 height 8
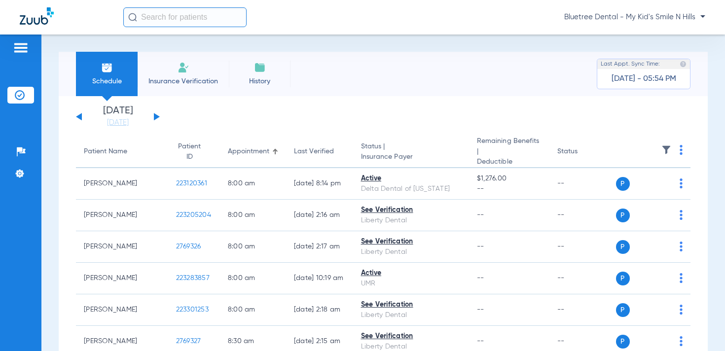
click at [655, 14] on span "Bluetree Dental - My Kid's Smile N Hills" at bounding box center [634, 17] width 141 height 10
click at [660, 32] on span "Account Selection" at bounding box center [668, 35] width 55 height 7
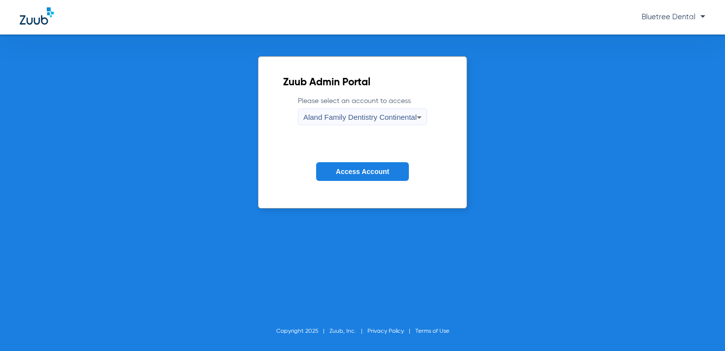
click at [385, 117] on span "Aland Family Dentistry Continental" at bounding box center [359, 117] width 113 height 8
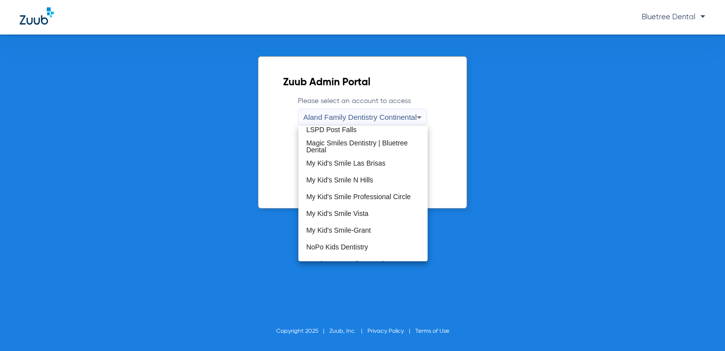
scroll to position [241, 0]
click at [385, 198] on span "My Kid's Smile Professional Circle" at bounding box center [358, 195] width 105 height 7
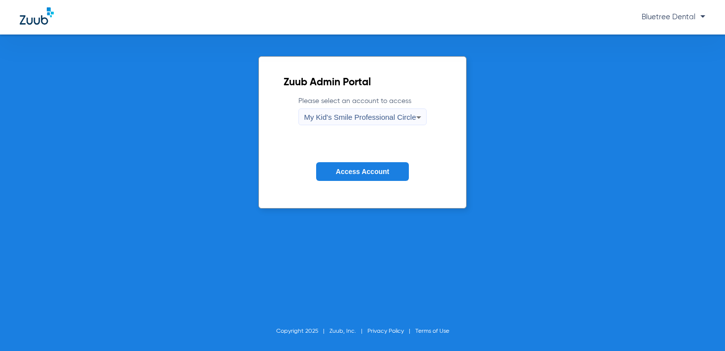
click at [363, 168] on span "Access Account" at bounding box center [362, 172] width 53 height 8
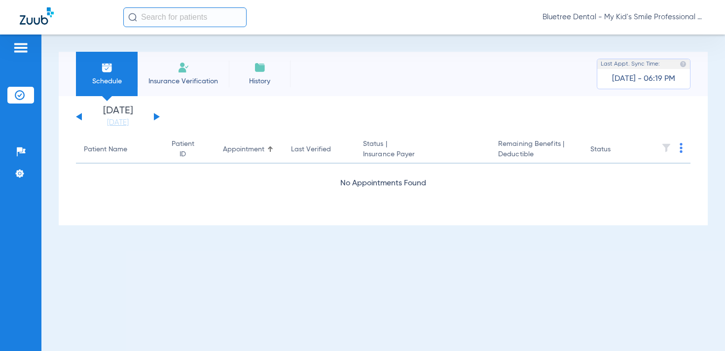
click at [639, 17] on span "Bluetree Dental - My Kid's Smile Professional Circle" at bounding box center [624, 17] width 163 height 10
click at [651, 37] on span "Account Selection" at bounding box center [668, 35] width 55 height 7
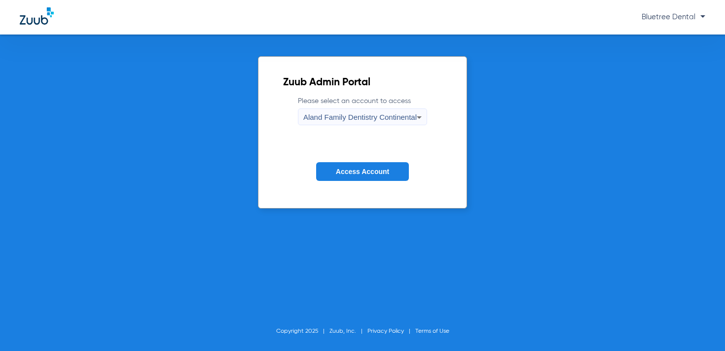
click at [395, 118] on span "Aland Family Dentistry Continental" at bounding box center [359, 117] width 113 height 8
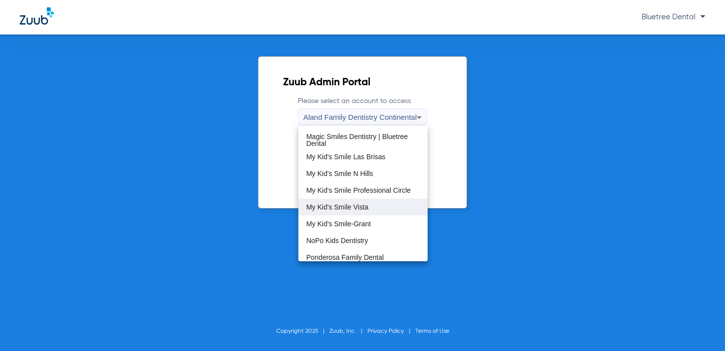
scroll to position [248, 0]
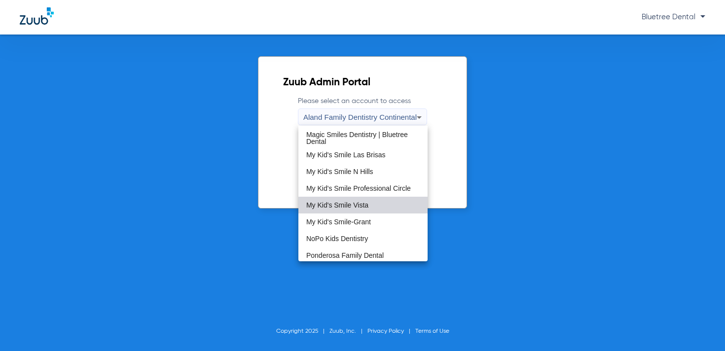
click at [383, 207] on mat-option "My Kid's Smile Vista" at bounding box center [363, 205] width 129 height 17
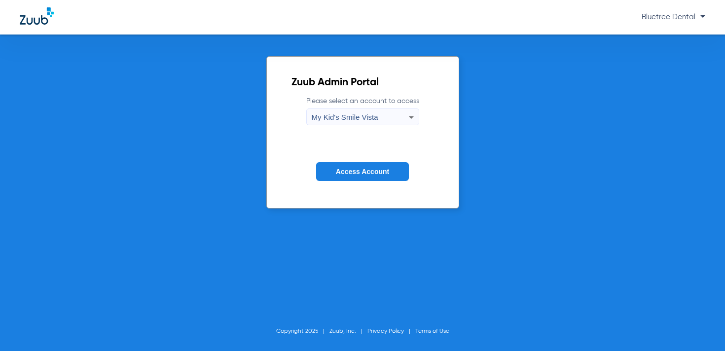
click at [374, 164] on button "Access Account" at bounding box center [362, 171] width 93 height 19
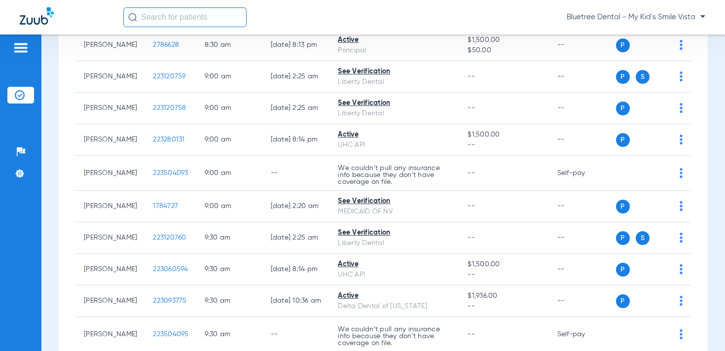
scroll to position [130, 0]
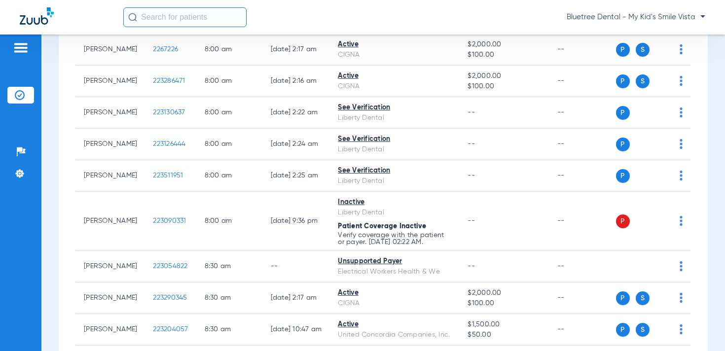
click at [665, 12] on div "Bluetree Dental - My Kid's Smile Vista" at bounding box center [414, 17] width 582 height 20
click at [665, 18] on span "Bluetree Dental - My Kid's Smile Vista" at bounding box center [636, 17] width 139 height 10
click at [661, 32] on span "Account Selection" at bounding box center [668, 35] width 55 height 7
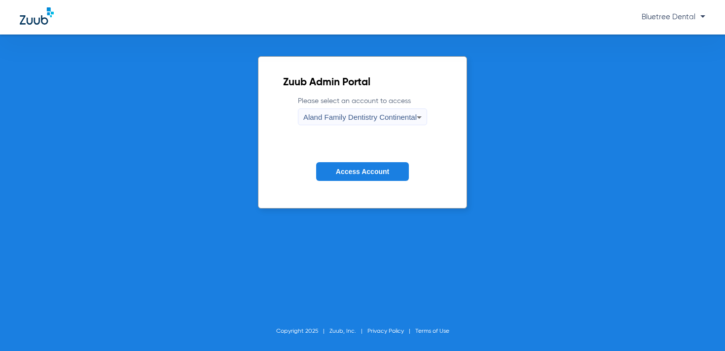
click at [363, 125] on div "Aland Family Dentistry Continental" at bounding box center [359, 117] width 113 height 17
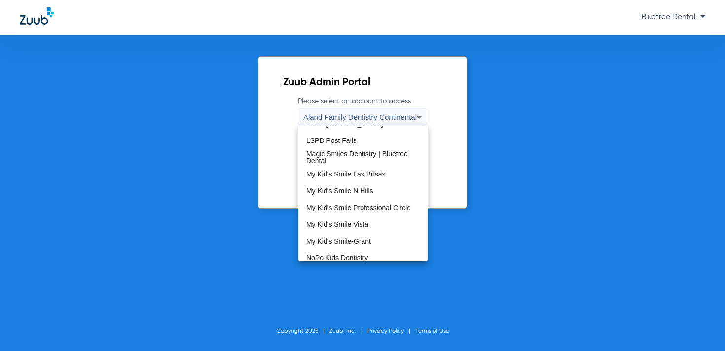
scroll to position [229, 0]
click at [368, 241] on span "My Kid's Smile-Grant" at bounding box center [338, 240] width 65 height 7
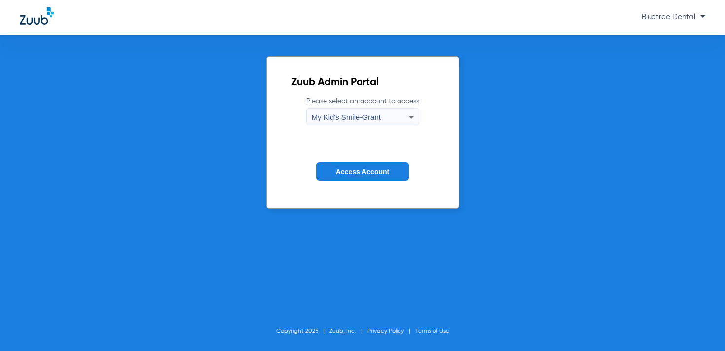
click at [360, 172] on span "Access Account" at bounding box center [362, 172] width 53 height 8
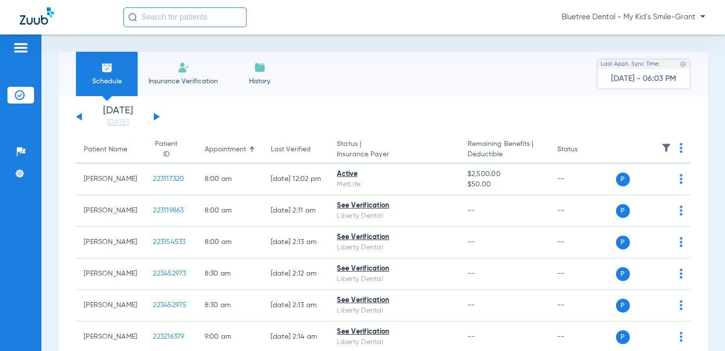
click at [616, 21] on span "Bluetree Dental - My Kid's Smile-Grant" at bounding box center [634, 17] width 144 height 10
click at [655, 36] on span "Account Selection" at bounding box center [668, 35] width 55 height 7
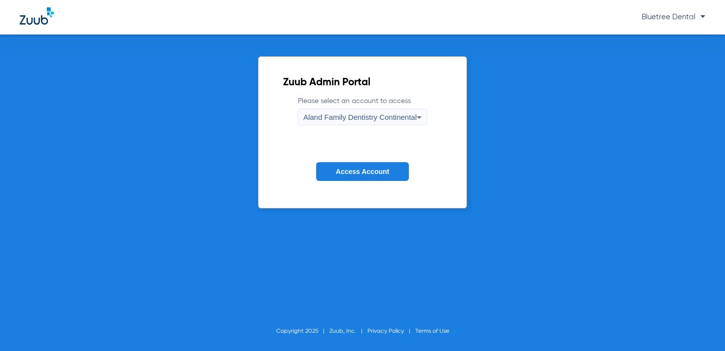
click at [377, 123] on div "Aland Family Dentistry Continental" at bounding box center [359, 117] width 113 height 17
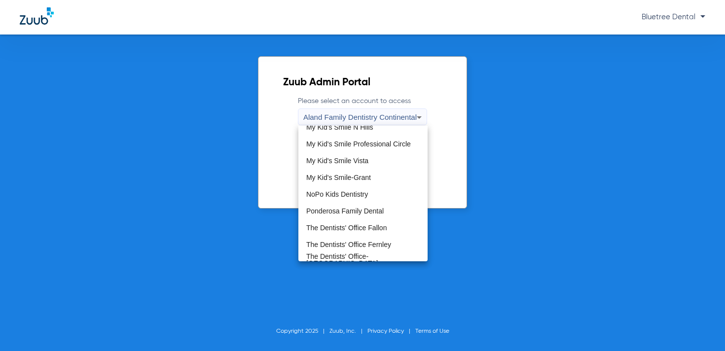
scroll to position [300, 0]
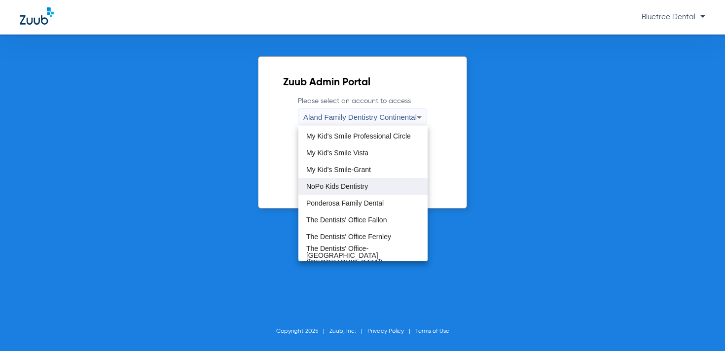
click at [367, 192] on mat-option "NoPo Kids Dentistry" at bounding box center [363, 186] width 129 height 17
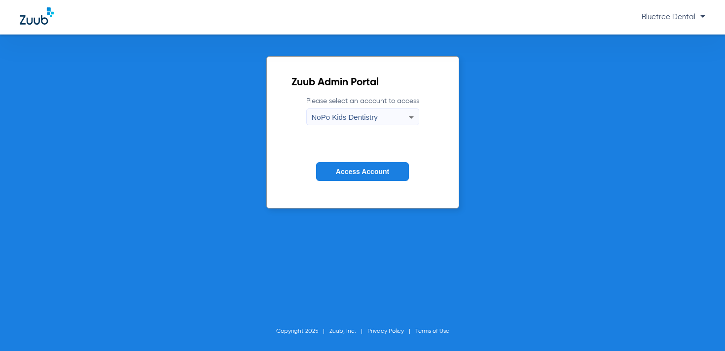
click at [368, 175] on span "Access Account" at bounding box center [362, 172] width 53 height 8
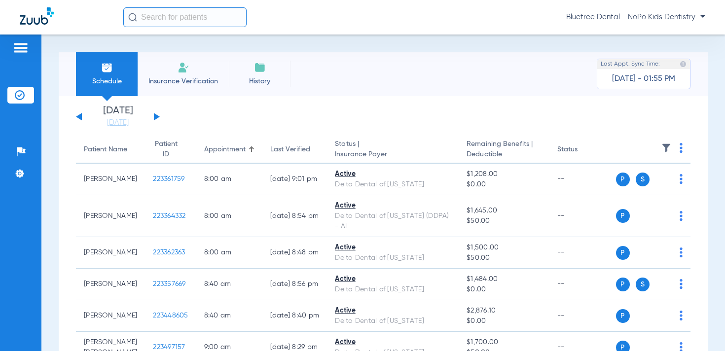
click at [659, 24] on div "Bluetree Dental - NoPo Kids Dentistry" at bounding box center [414, 17] width 582 height 20
click at [650, 17] on span "Bluetree Dental - NoPo Kids Dentistry" at bounding box center [635, 17] width 139 height 10
click at [649, 35] on span "Account Selection" at bounding box center [668, 35] width 55 height 7
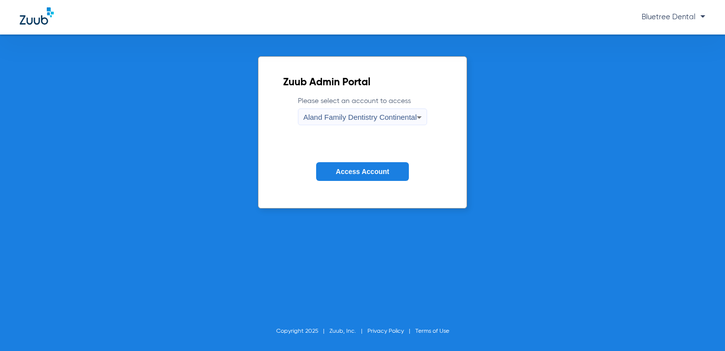
click at [392, 119] on span "Aland Family Dentistry Continental" at bounding box center [359, 117] width 113 height 8
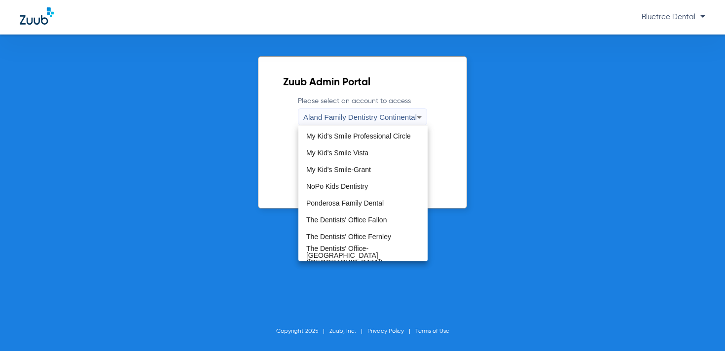
scroll to position [300, 0]
click at [367, 201] on span "Ponderosa Family Dental" at bounding box center [344, 202] width 77 height 7
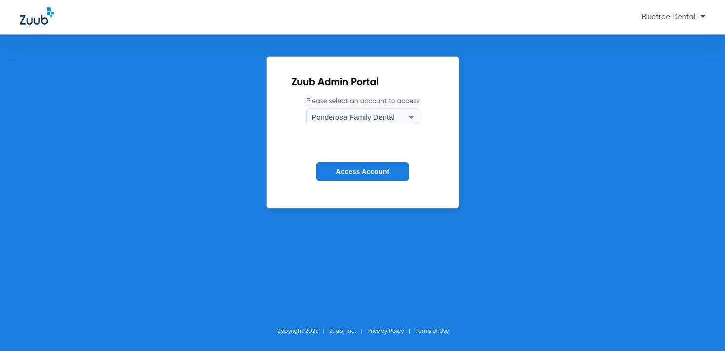
click at [363, 169] on span "Access Account" at bounding box center [362, 172] width 53 height 8
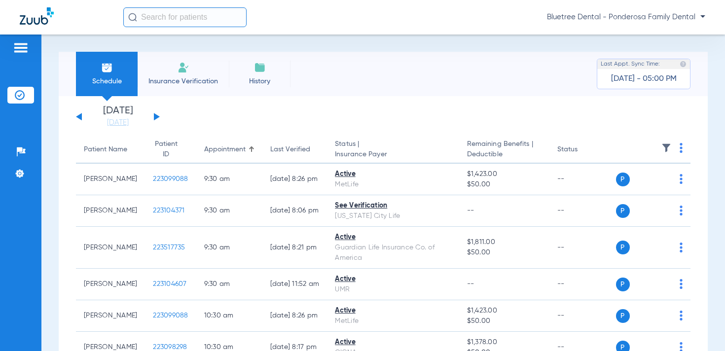
click at [653, 10] on div "Bluetree Dental - Ponderosa Family Dental" at bounding box center [414, 17] width 582 height 20
click at [650, 20] on span "Bluetree Dental - Ponderosa Family Dental" at bounding box center [626, 17] width 158 height 10
click at [662, 37] on span "Account Selection" at bounding box center [668, 35] width 55 height 7
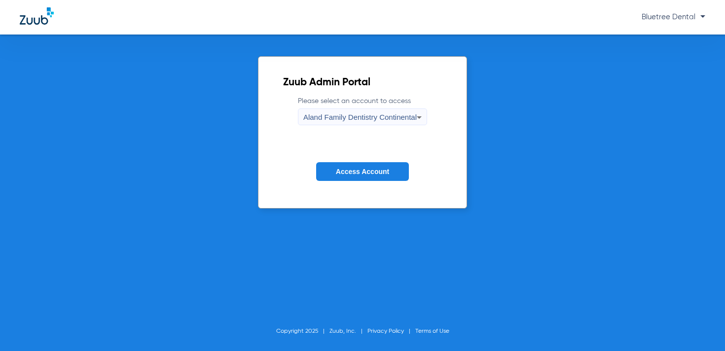
click at [375, 118] on span "Aland Family Dentistry Continental" at bounding box center [359, 117] width 113 height 8
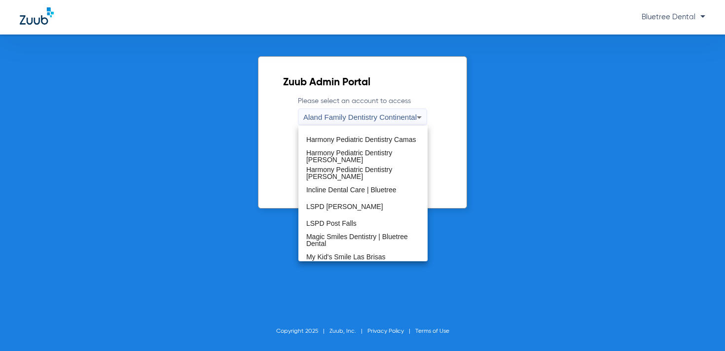
scroll to position [300, 0]
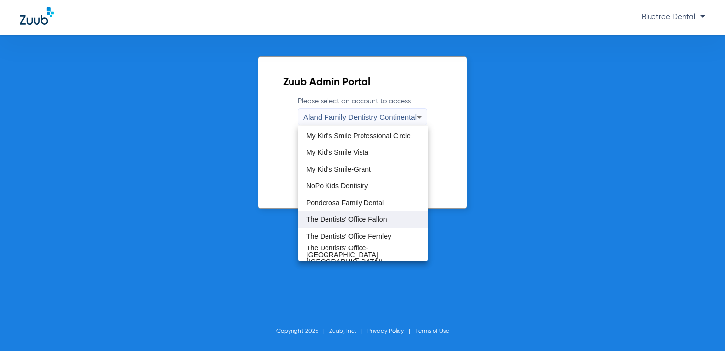
click at [377, 218] on span "The Dentists' Office Fallon" at bounding box center [346, 219] width 80 height 7
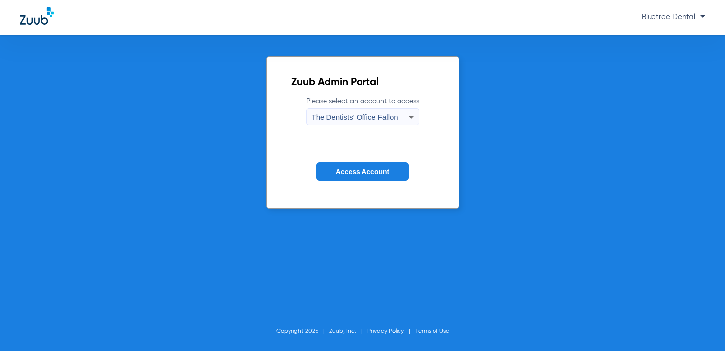
click at [376, 168] on span "Access Account" at bounding box center [362, 172] width 53 height 8
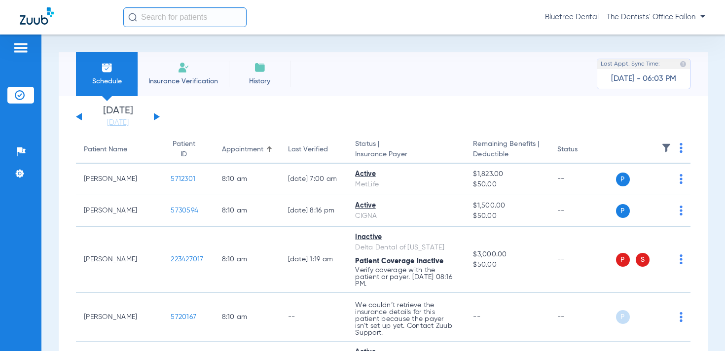
click at [659, 21] on span "Bluetree Dental - The Dentists' Office Fallon" at bounding box center [625, 17] width 160 height 10
click at [648, 28] on button "Account Selection" at bounding box center [668, 35] width 71 height 20
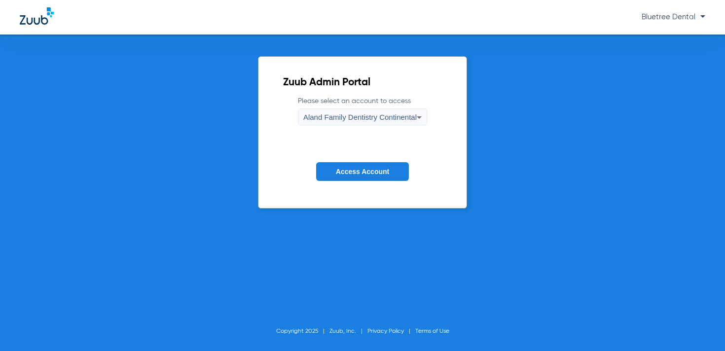
click at [409, 111] on div "Aland Family Dentistry Continental" at bounding box center [359, 117] width 113 height 17
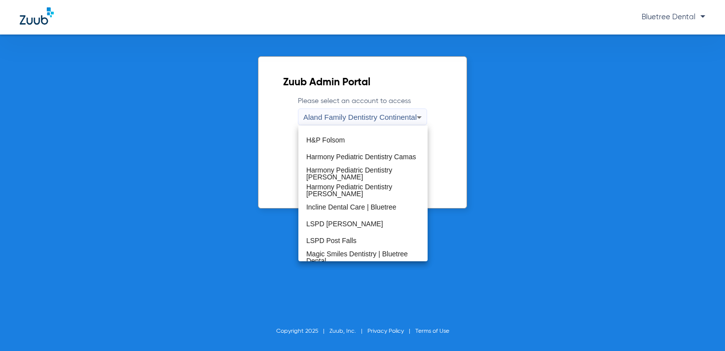
scroll to position [300, 0]
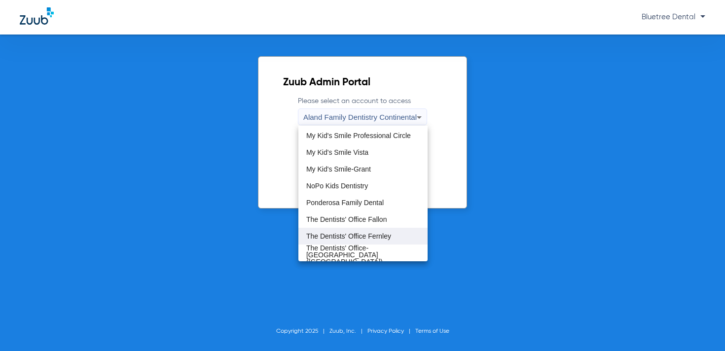
click at [388, 235] on span "The Dentists' Office Fernley" at bounding box center [348, 236] width 85 height 7
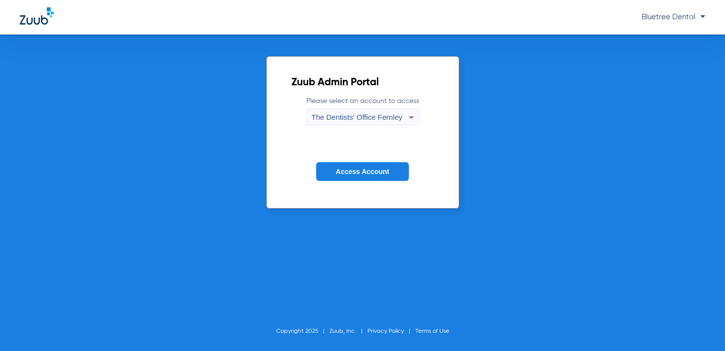
click at [382, 175] on span "Access Account" at bounding box center [362, 172] width 53 height 8
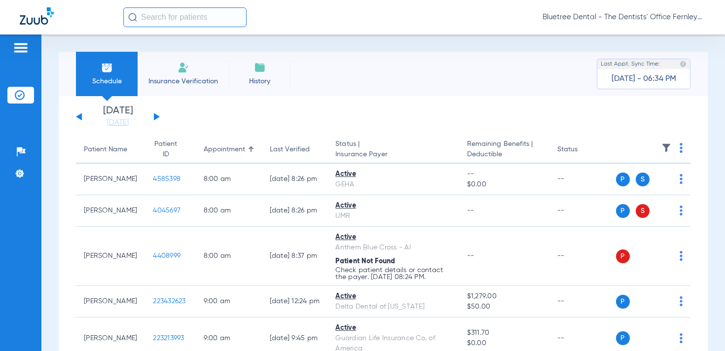
click at [666, 17] on span "Bluetree Dental - The Dentists' Office Fernley" at bounding box center [624, 17] width 163 height 10
click at [666, 32] on span "Account Selection" at bounding box center [668, 35] width 55 height 7
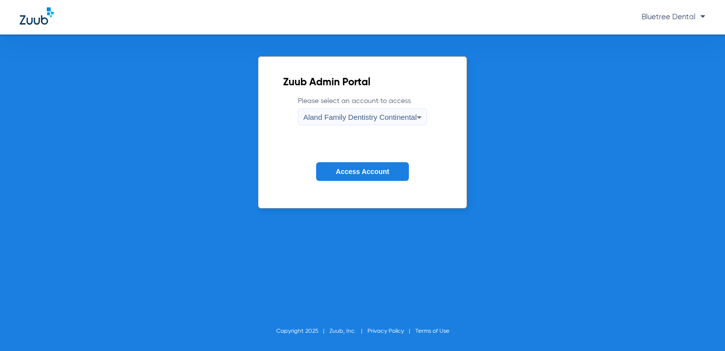
click at [394, 110] on div "Aland Family Dentistry Continental" at bounding box center [359, 117] width 113 height 17
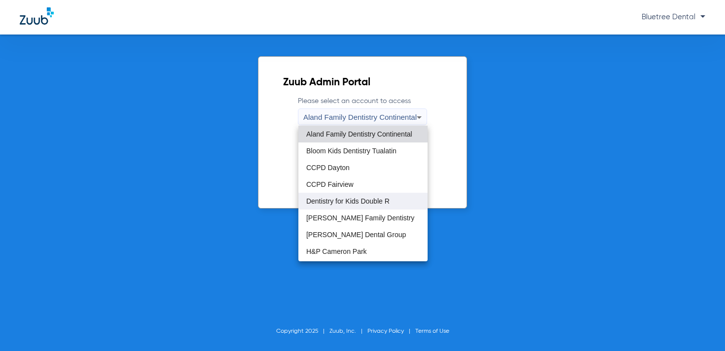
scroll to position [300, 0]
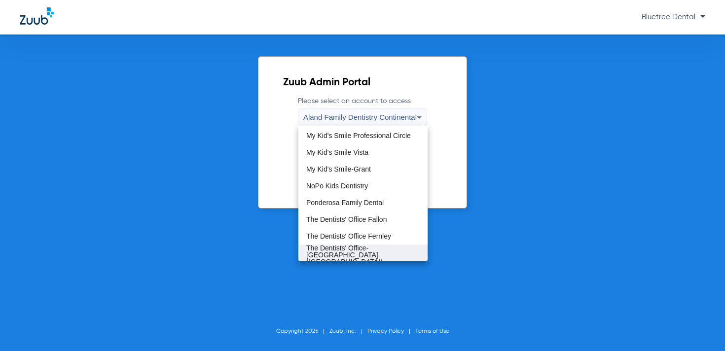
click at [390, 248] on span "The Dentists' Office-[GEOGRAPHIC_DATA] ([GEOGRAPHIC_DATA])" at bounding box center [362, 255] width 113 height 21
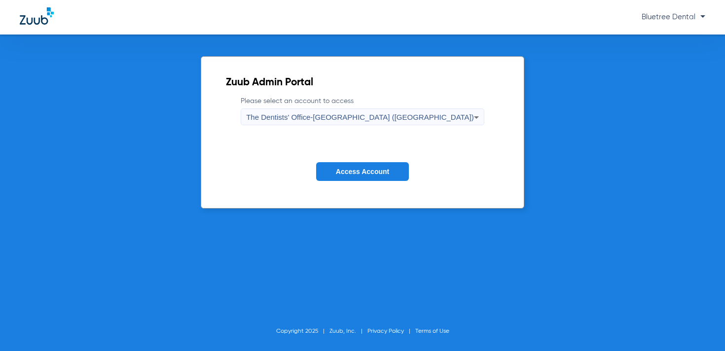
click at [377, 164] on button "Access Account" at bounding box center [362, 171] width 93 height 19
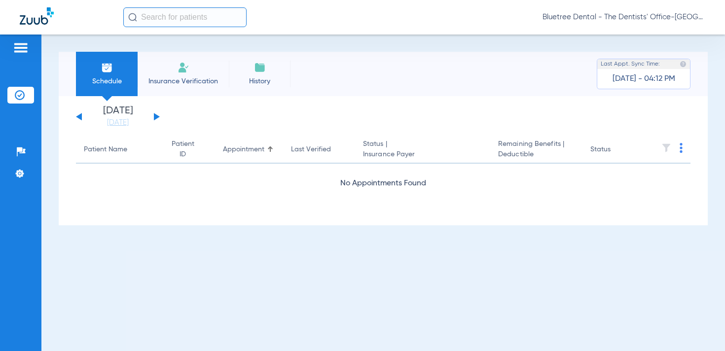
click at [675, 18] on span "Bluetree Dental - The Dentists' Office-[GEOGRAPHIC_DATA] ([GEOGRAPHIC_DATA])" at bounding box center [624, 17] width 163 height 10
click at [654, 56] on span "Log out" at bounding box center [668, 54] width 55 height 7
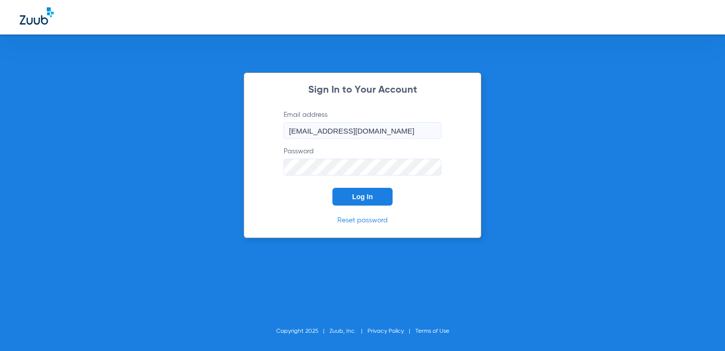
click at [353, 128] on input "[EMAIL_ADDRESS][DOMAIN_NAME]" at bounding box center [363, 130] width 158 height 17
type input "[DOMAIN_NAME][EMAIL_ADDRESS][DOMAIN_NAME]"
click at [372, 190] on button "Log In" at bounding box center [363, 197] width 60 height 18
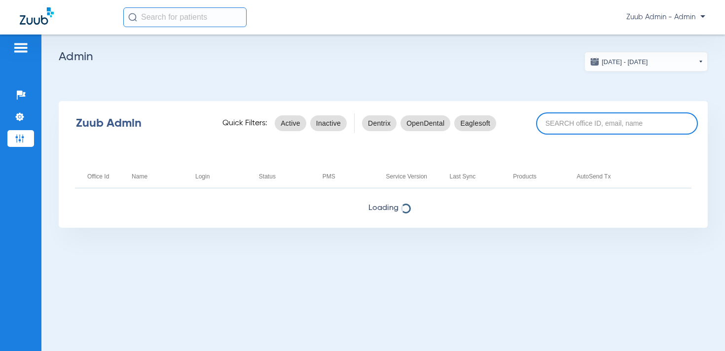
click at [571, 132] on input at bounding box center [617, 123] width 162 height 22
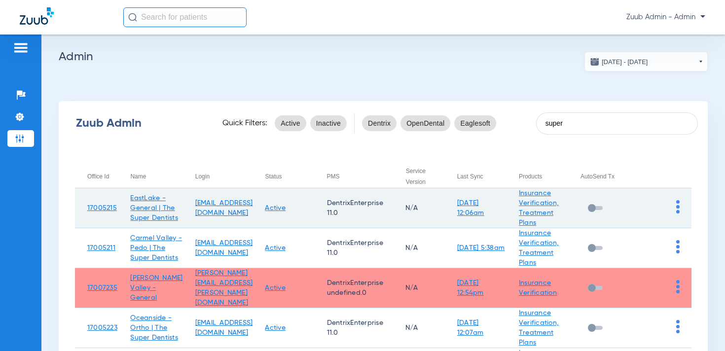
type input "super"
click at [676, 206] on img at bounding box center [677, 206] width 3 height 13
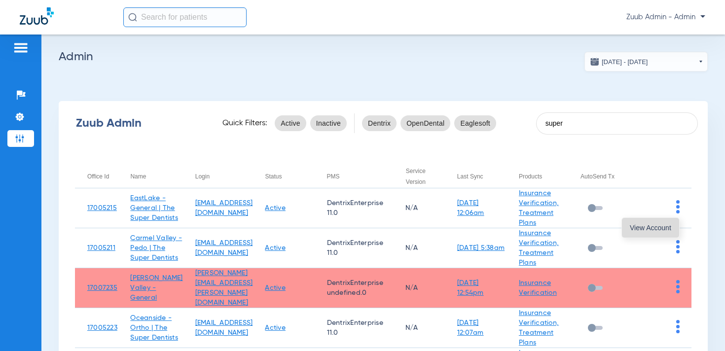
click at [667, 225] on span "View Account" at bounding box center [650, 227] width 41 height 7
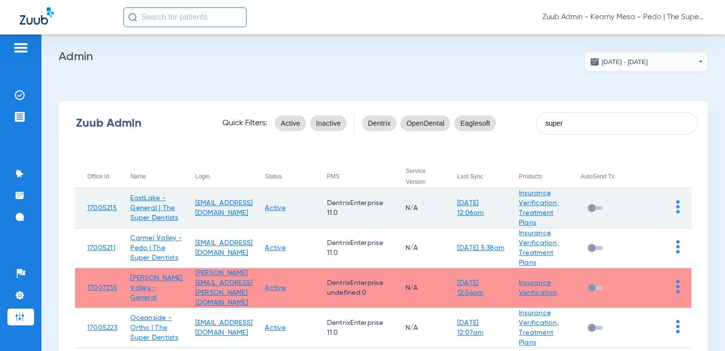
click at [678, 206] on img at bounding box center [677, 206] width 3 height 13
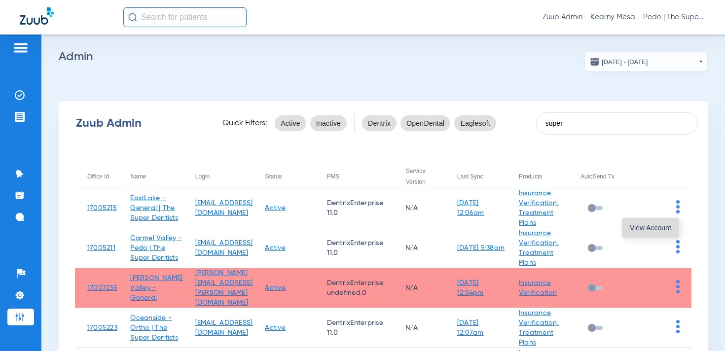
click at [653, 230] on span "View Account" at bounding box center [650, 227] width 41 height 7
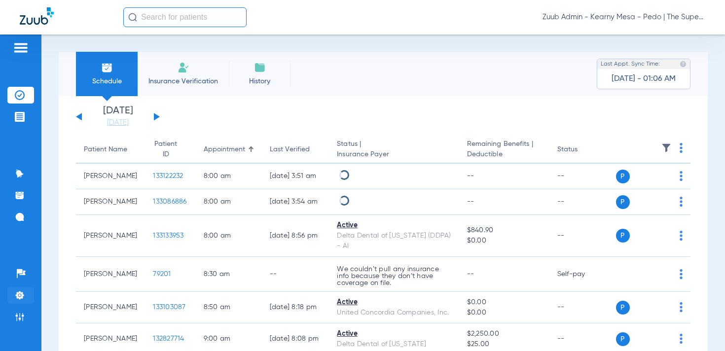
click at [20, 293] on img at bounding box center [20, 296] width 10 height 10
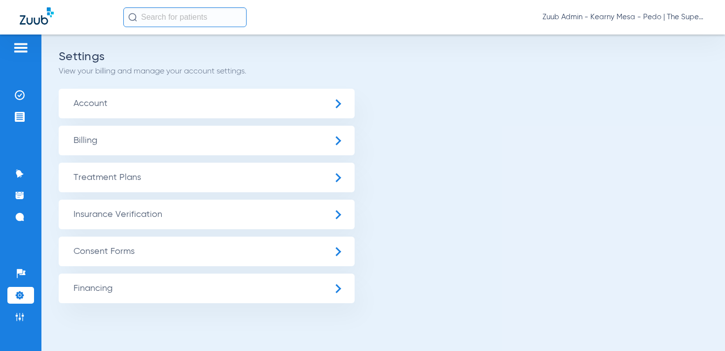
click at [137, 222] on span "Insurance Verification" at bounding box center [207, 215] width 296 height 30
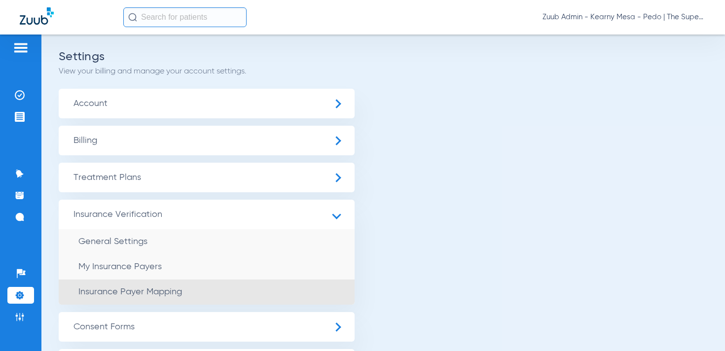
click at [146, 302] on li "Insurance Payer Mapping" at bounding box center [207, 292] width 296 height 25
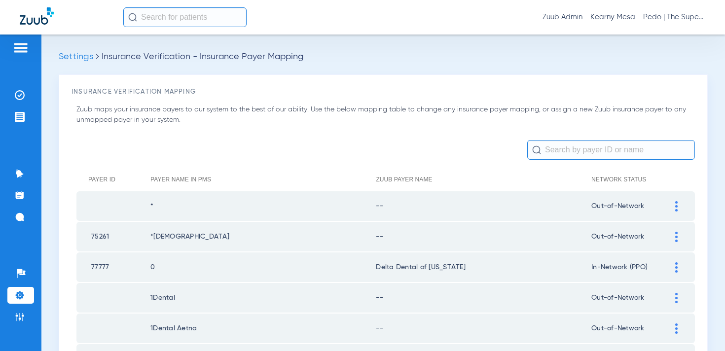
click at [587, 155] on input "text" at bounding box center [611, 150] width 168 height 20
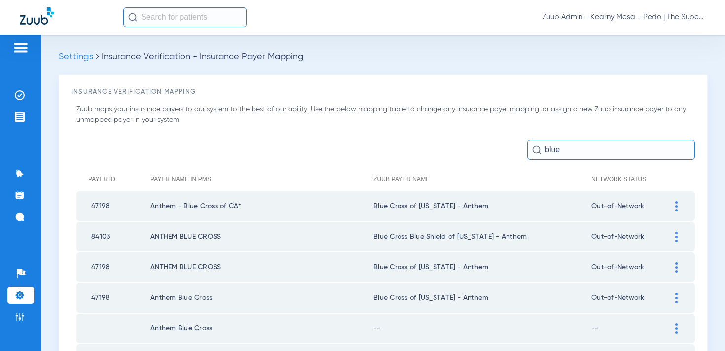
click at [476, 207] on td "Blue Cross of [US_STATE] - Anthem" at bounding box center [483, 206] width 218 height 30
click at [485, 208] on td "Blue Cross of [US_STATE] - Anthem" at bounding box center [483, 206] width 218 height 30
drag, startPoint x: 485, startPoint y: 208, endPoint x: 373, endPoint y: 208, distance: 112.0
click at [374, 208] on td "Blue Cross of [US_STATE] - Anthem" at bounding box center [483, 206] width 218 height 30
copy td "Blue Cross of [US_STATE] - Anthem"
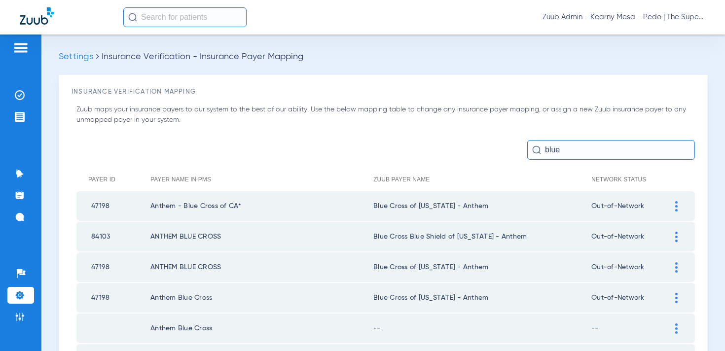
click at [584, 151] on input "blue" at bounding box center [611, 150] width 168 height 20
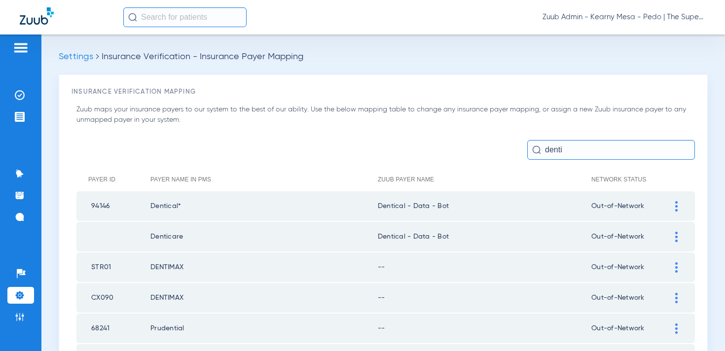
drag, startPoint x: 455, startPoint y: 207, endPoint x: 377, endPoint y: 206, distance: 78.0
click at [377, 206] on tr "94146 Dentical* Dentical - Data - Bot Out-of-Network" at bounding box center [385, 206] width 619 height 30
copy tr "Dentical - Data - Bot"
click at [581, 155] on input "denti" at bounding box center [611, 150] width 168 height 20
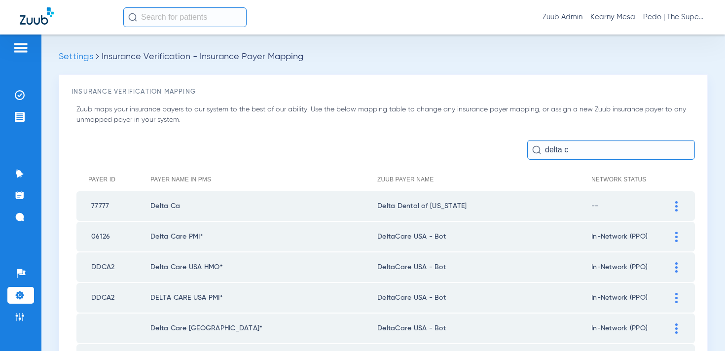
drag, startPoint x: 445, startPoint y: 236, endPoint x: 372, endPoint y: 236, distance: 73.0
click at [377, 236] on td "DeltaCare USA - Bot" at bounding box center [484, 237] width 214 height 30
copy td "DeltaCare USA - Bot"
click at [574, 152] on input "delta c" at bounding box center [611, 150] width 168 height 20
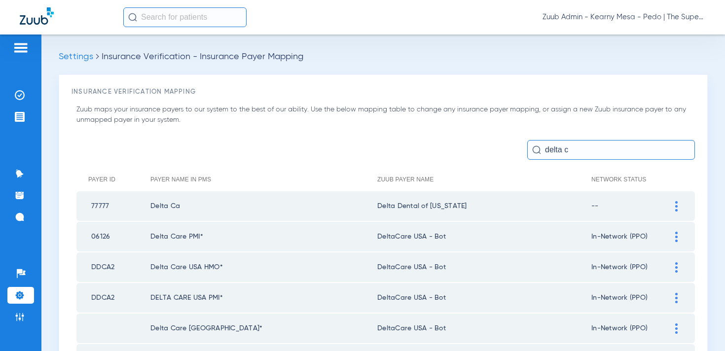
click at [574, 152] on input "delta c" at bounding box center [611, 150] width 168 height 20
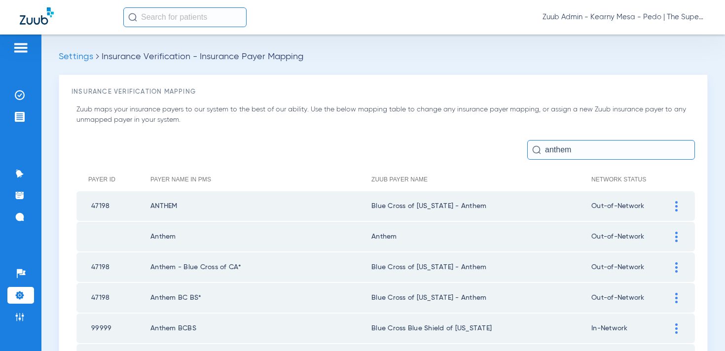
drag, startPoint x: 484, startPoint y: 206, endPoint x: 371, endPoint y: 209, distance: 113.5
click at [372, 209] on td "Blue Cross of [US_STATE] - Anthem" at bounding box center [482, 206] width 220 height 30
copy td "Blue Cross of [US_STATE] - Anthem"
click at [577, 158] on input "anthem" at bounding box center [611, 150] width 168 height 20
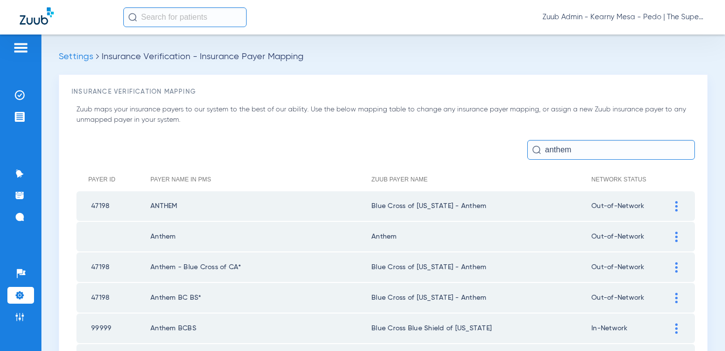
click at [577, 158] on input "anthem" at bounding box center [611, 150] width 168 height 20
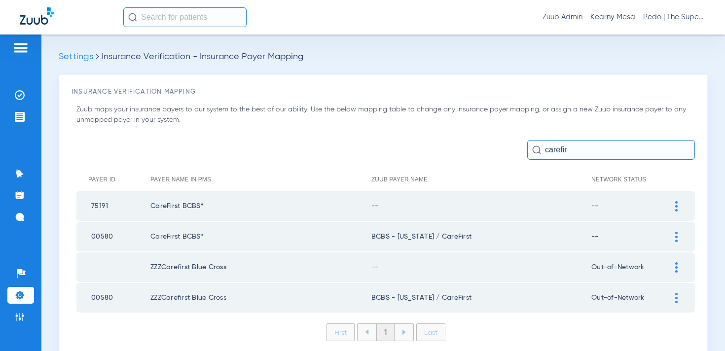
drag, startPoint x: 467, startPoint y: 235, endPoint x: 374, endPoint y: 232, distance: 92.3
click at [374, 232] on td "BCBS - Maryland / CareFirst" at bounding box center [482, 237] width 220 height 30
copy td "BCBS - Maryland / CareFirst"
click at [553, 155] on input "carefir" at bounding box center [611, 150] width 168 height 20
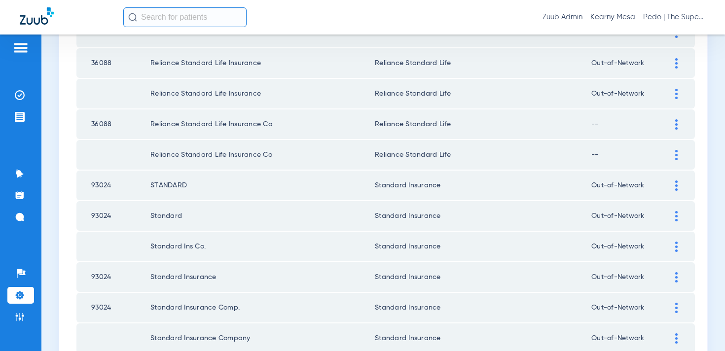
scroll to position [235, 0]
drag, startPoint x: 444, startPoint y: 185, endPoint x: 376, endPoint y: 187, distance: 68.1
click at [376, 187] on td "Standard Insurance" at bounding box center [483, 185] width 217 height 30
copy td "Standard Insurance"
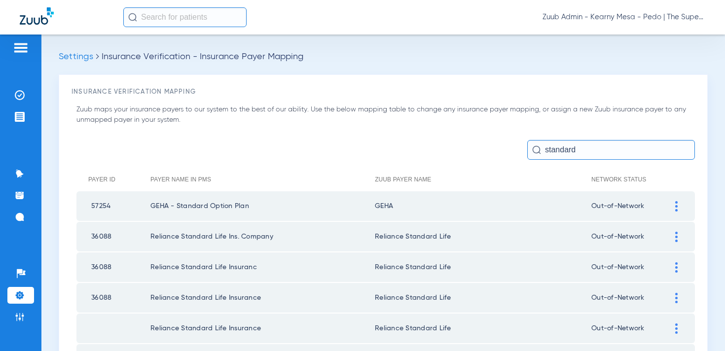
click at [555, 154] on input "standard" at bounding box center [611, 150] width 168 height 20
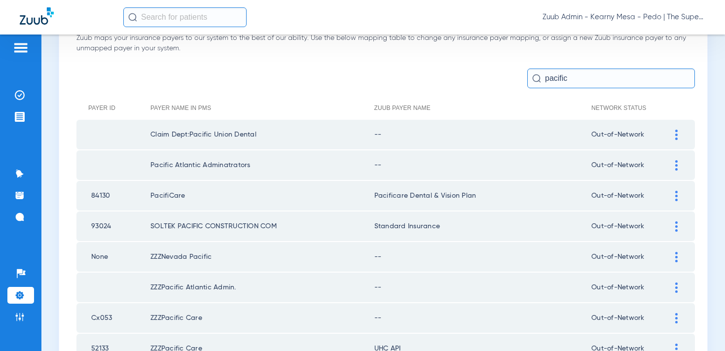
scroll to position [11, 0]
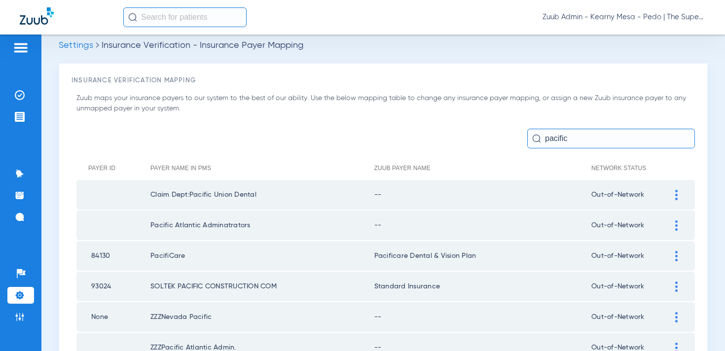
drag, startPoint x: 477, startPoint y: 257, endPoint x: 375, endPoint y: 258, distance: 102.1
click at [375, 258] on td "Pacificare Dental & Vision Plan" at bounding box center [482, 256] width 217 height 30
copy td "Pacificare Dental & Vision Plan"
click at [569, 139] on input "pacific" at bounding box center [611, 139] width 168 height 20
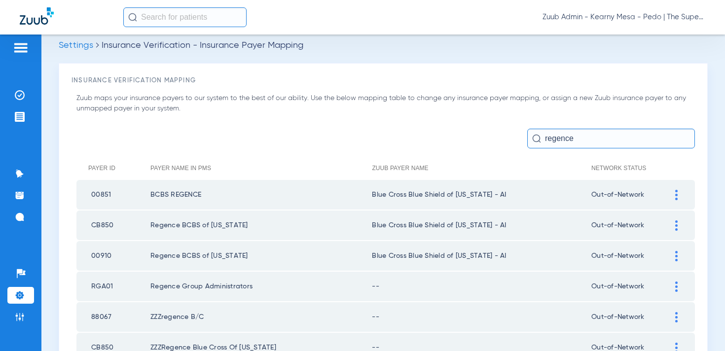
drag, startPoint x: 490, startPoint y: 222, endPoint x: 374, endPoint y: 223, distance: 115.5
click at [374, 223] on td "Blue Cross Blue Shield of Utah - AI" at bounding box center [482, 226] width 220 height 30
copy td "Blue Cross Blue Shield of Utah - AI"
click at [566, 145] on input "regence" at bounding box center [611, 139] width 168 height 20
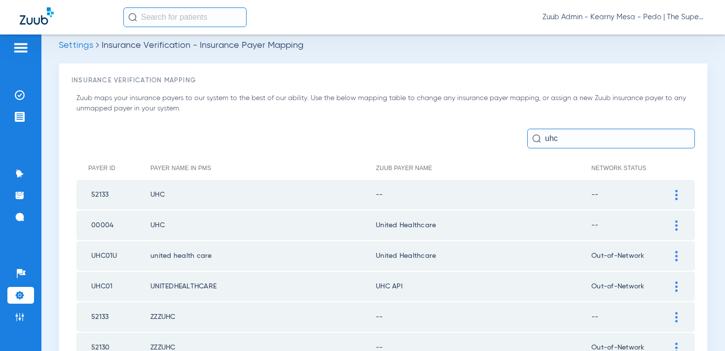
type input "uhc"
